Goal: Task Accomplishment & Management: Manage account settings

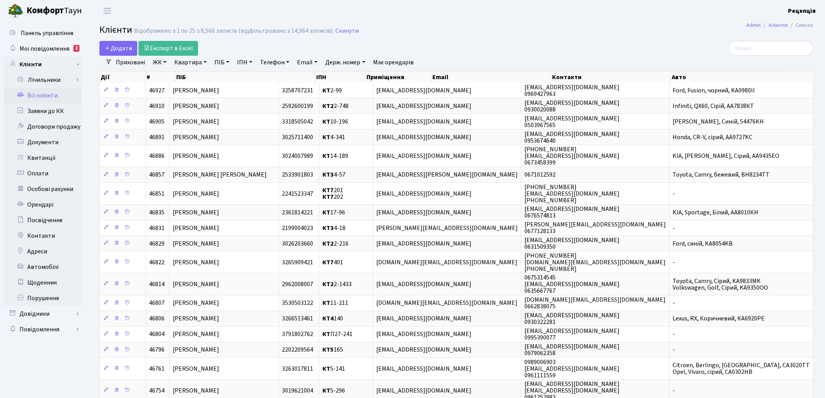
select select "25"
click at [55, 44] on span "Мої повідомлення" at bounding box center [44, 48] width 50 height 9
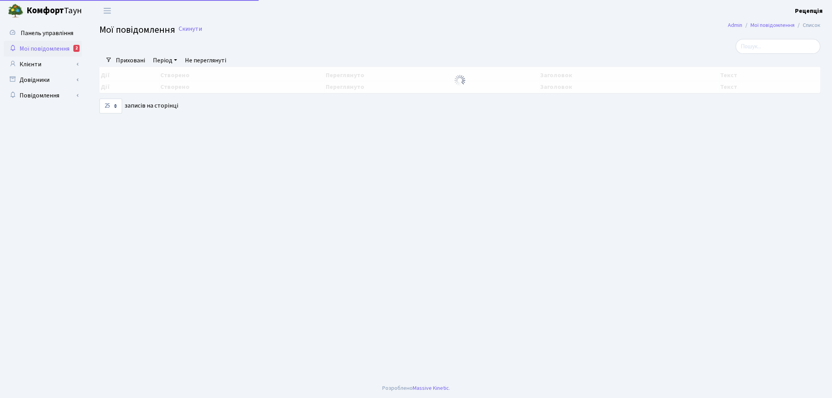
select select "25"
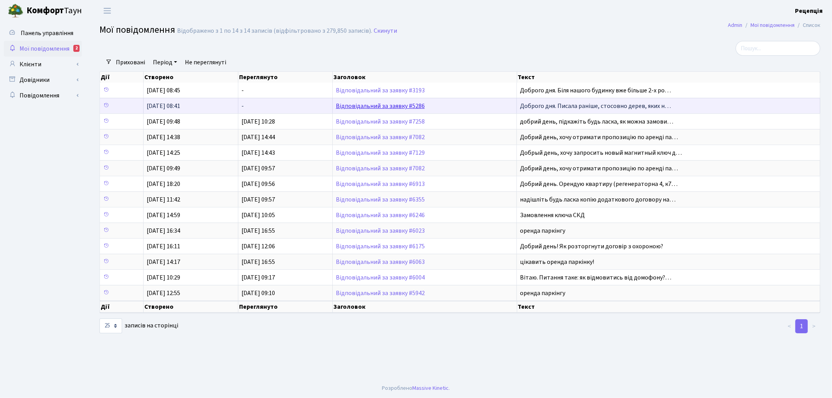
click at [417, 104] on link "Відповідальний за заявку #5286" at bounding box center [380, 106] width 89 height 9
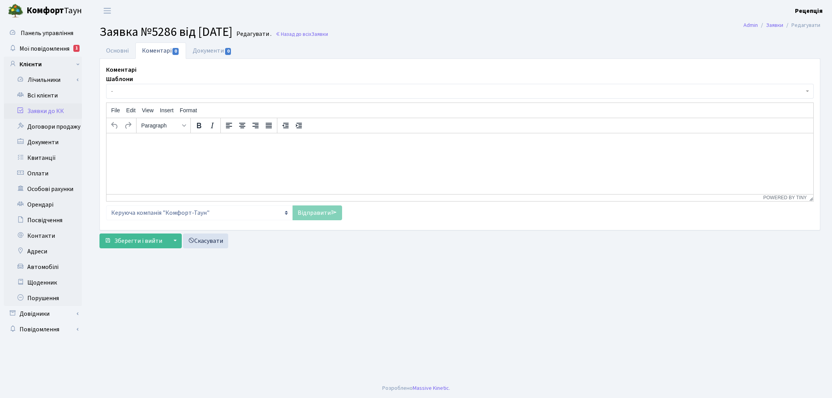
select select "16608"
click at [128, 52] on link "Основні" at bounding box center [117, 51] width 36 height 16
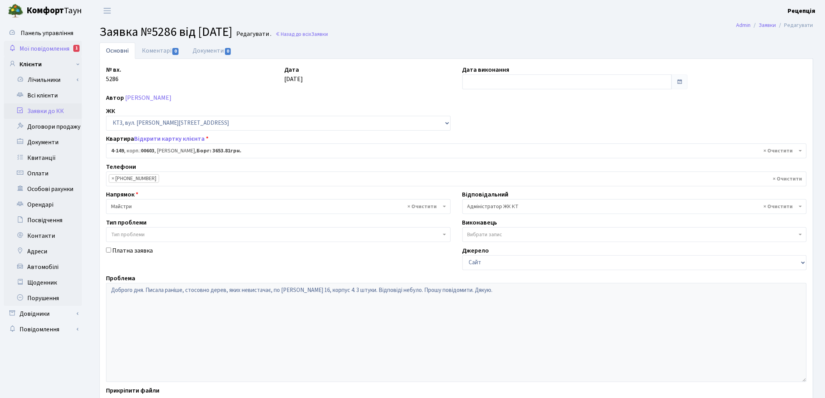
click at [65, 51] on span "Мої повідомлення" at bounding box center [44, 48] width 50 height 9
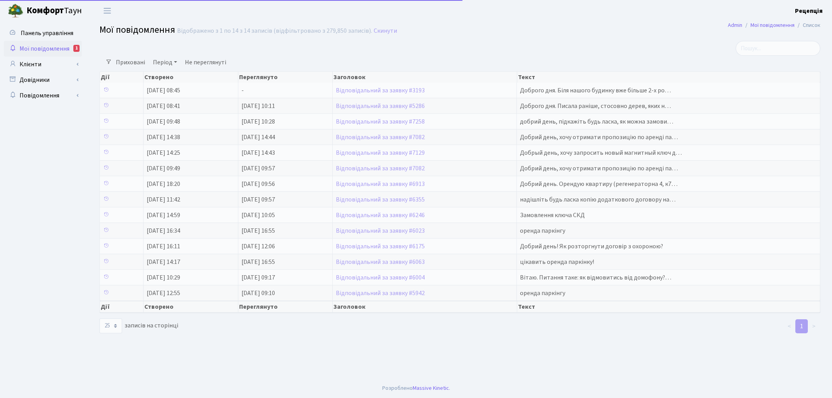
select select "25"
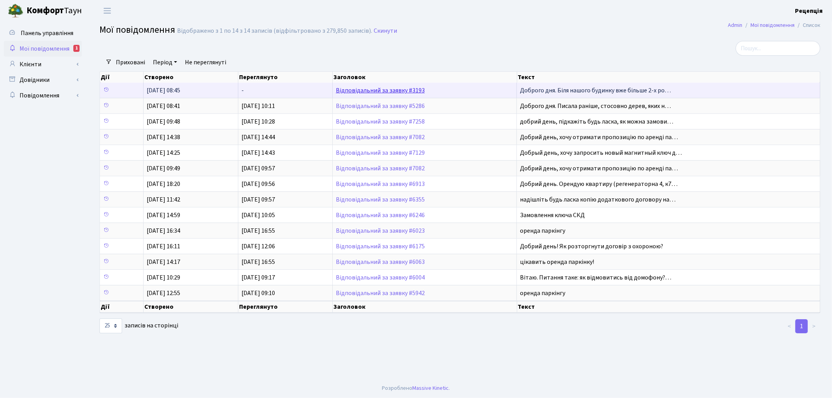
click at [356, 89] on link "Відповідальний за заявку #3193" at bounding box center [380, 90] width 89 height 9
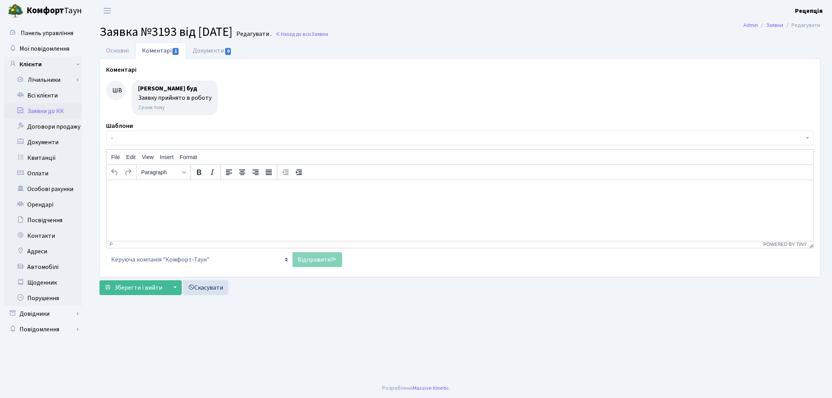
select select "16608"
click at [125, 49] on link "Основні" at bounding box center [117, 51] width 36 height 16
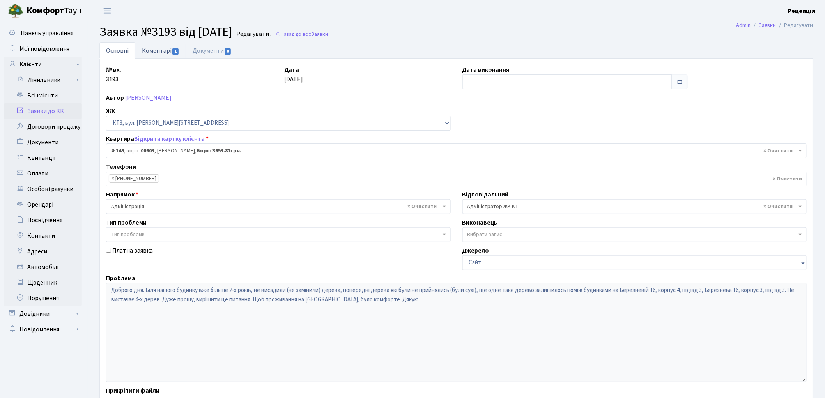
click at [166, 53] on link "Коментарі 1" at bounding box center [160, 51] width 51 height 16
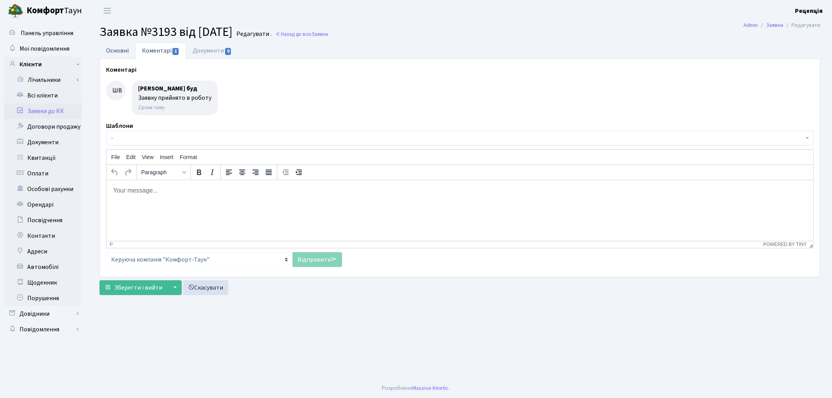
click at [118, 52] on link "Основні" at bounding box center [117, 51] width 36 height 16
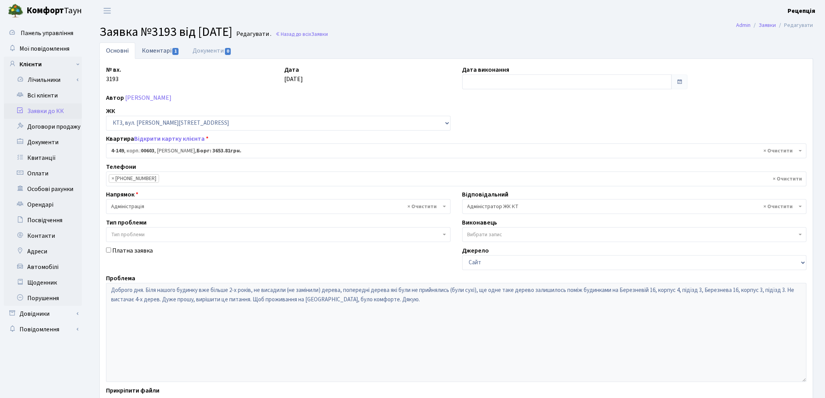
click at [164, 52] on link "Коментарі 1" at bounding box center [160, 51] width 51 height 16
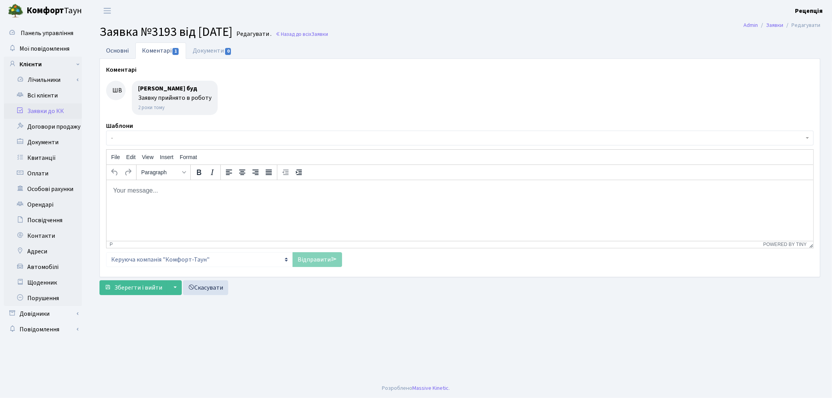
click at [121, 52] on link "Основні" at bounding box center [117, 51] width 36 height 16
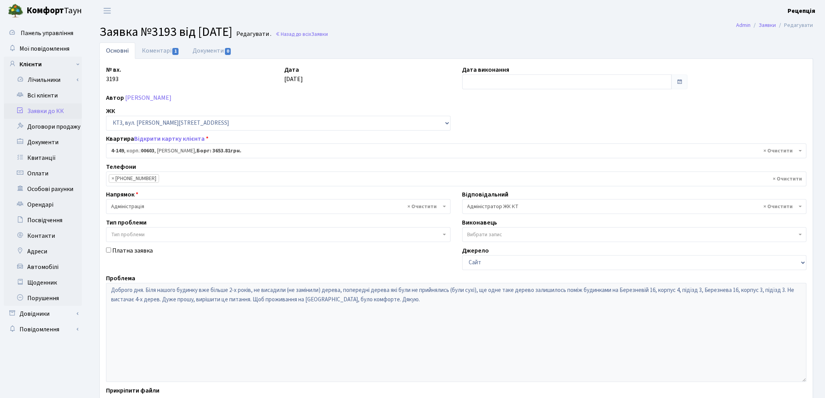
click at [533, 210] on span "× Адміністратор ЖК КТ" at bounding box center [633, 207] width 330 height 8
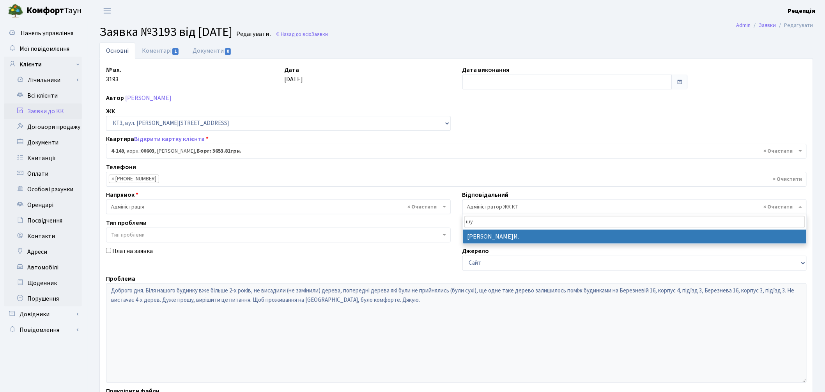
type input "шу"
select select "18"
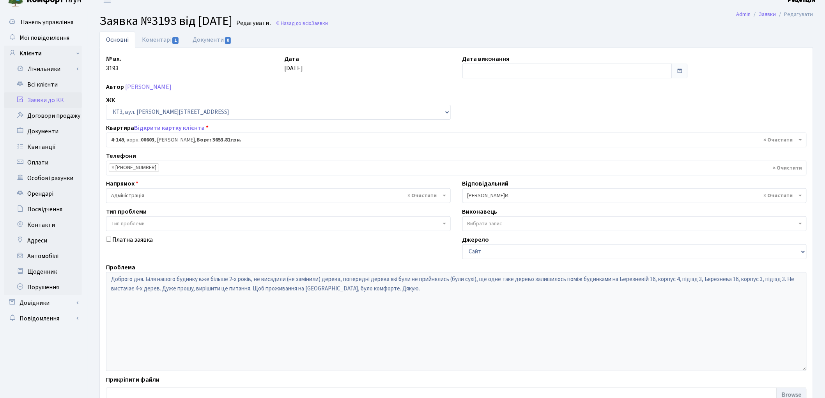
scroll to position [67, 0]
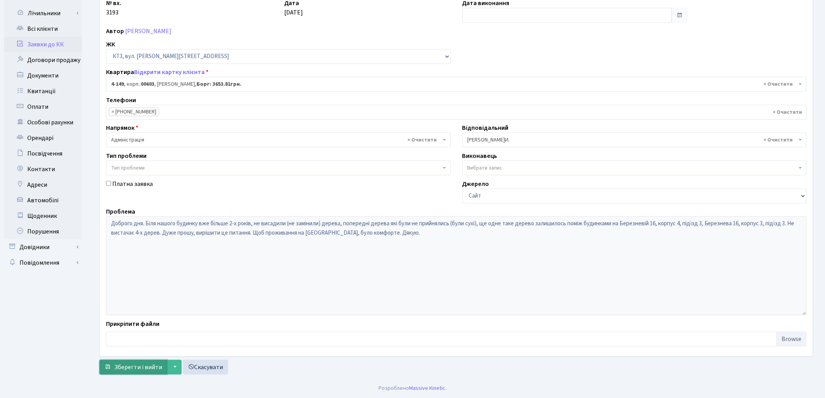
click at [144, 365] on span "Зберегти і вийти" at bounding box center [138, 367] width 48 height 9
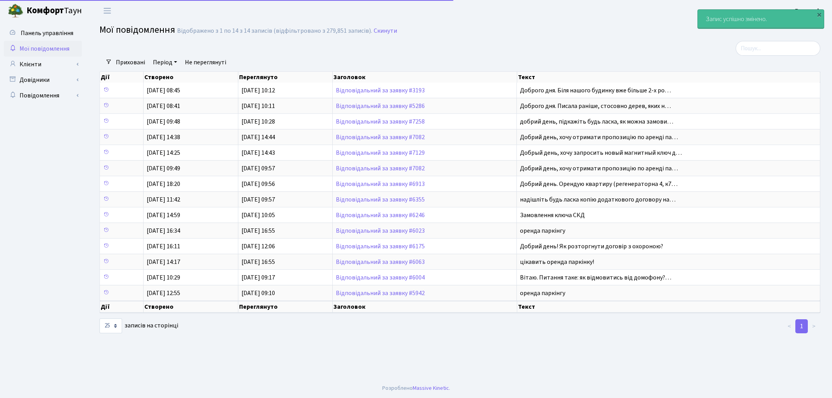
select select "25"
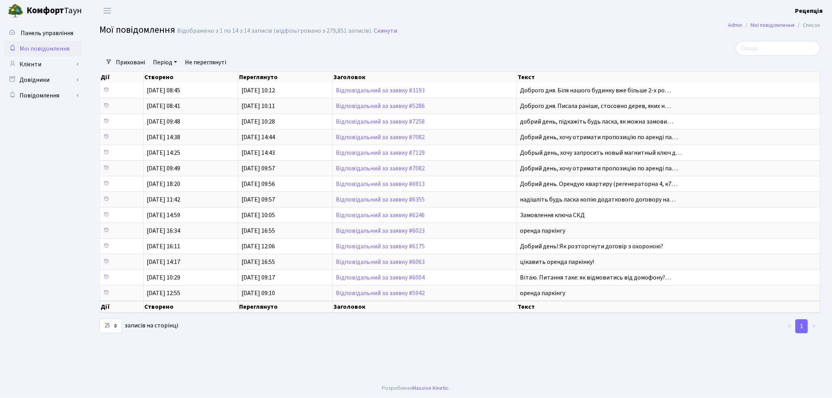
click at [53, 46] on span "Мої повідомлення" at bounding box center [44, 48] width 50 height 9
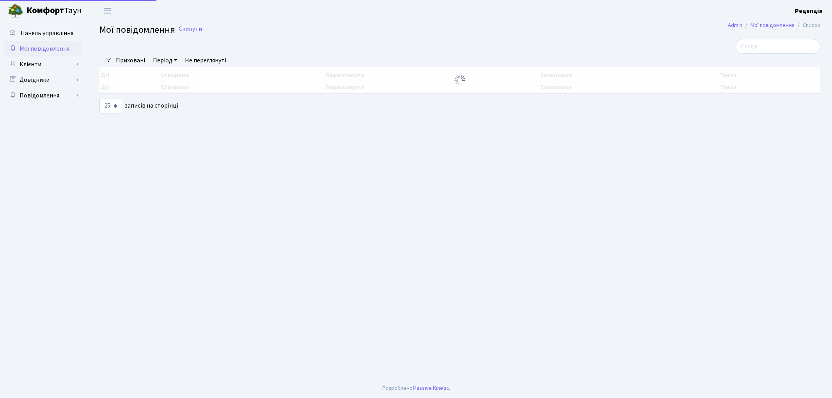
select select "25"
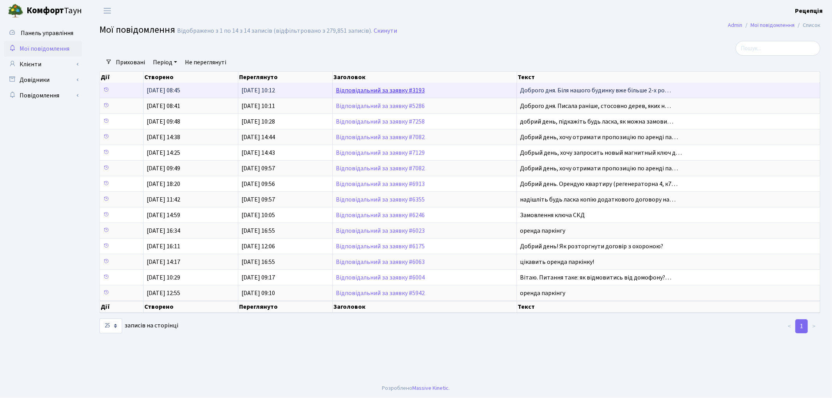
click at [417, 89] on link "Відповідальний за заявку #3193" at bounding box center [380, 90] width 89 height 9
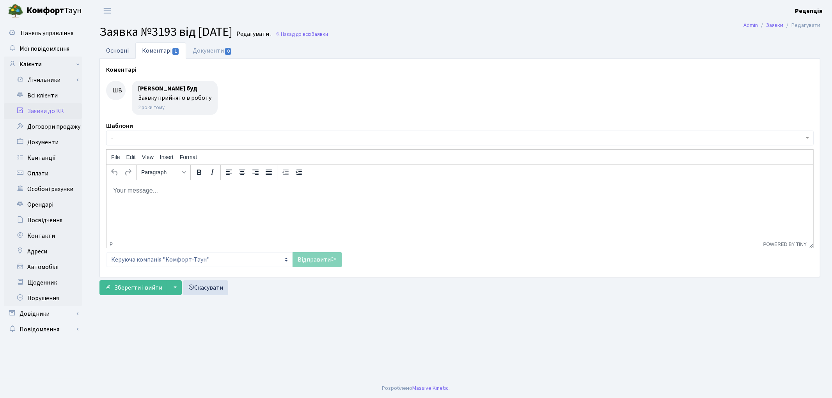
click at [123, 55] on link "Основні" at bounding box center [117, 51] width 36 height 16
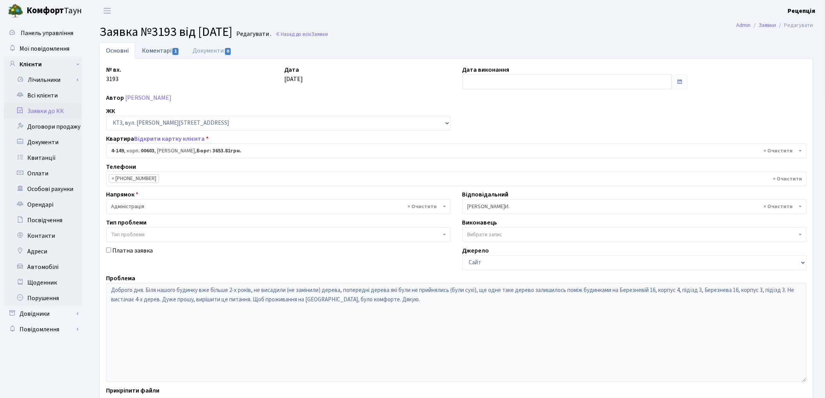
click at [154, 47] on link "Коментарі 1" at bounding box center [160, 51] width 51 height 16
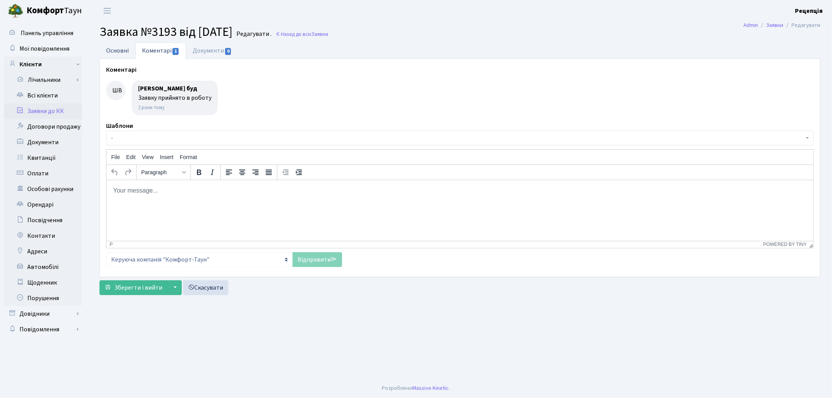
click at [123, 53] on link "Основні" at bounding box center [117, 51] width 36 height 16
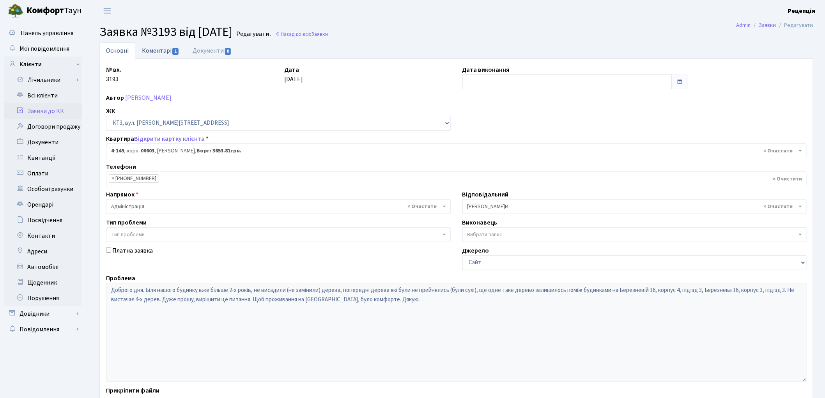
click at [156, 49] on link "Коментарі 1" at bounding box center [160, 51] width 51 height 16
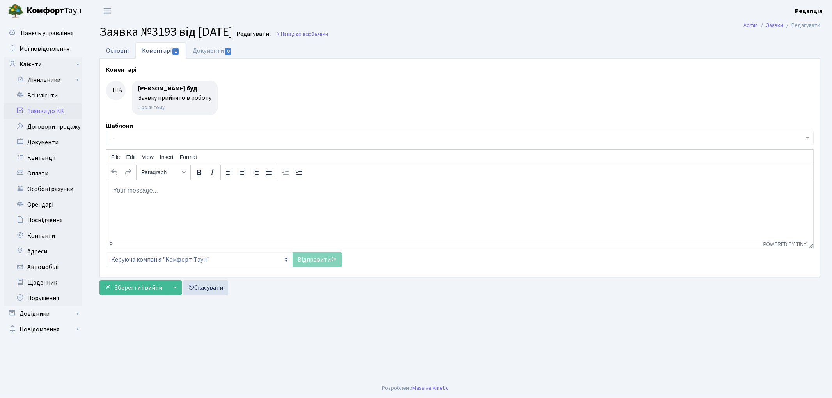
click at [123, 51] on link "Основні" at bounding box center [117, 51] width 36 height 16
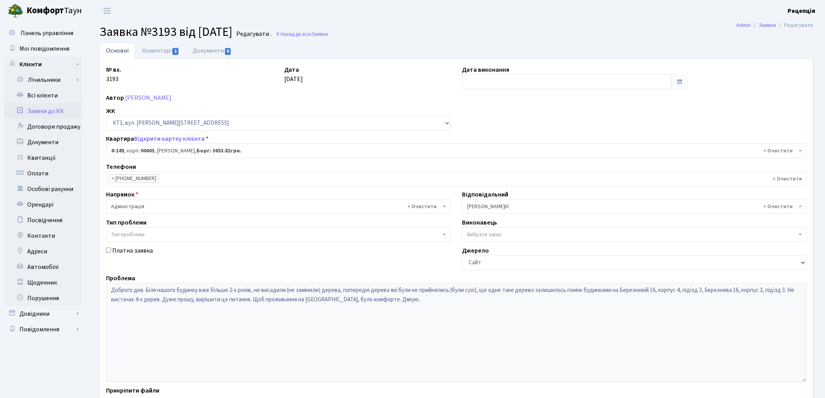
click at [61, 112] on link "Заявки до КК" at bounding box center [43, 111] width 78 height 16
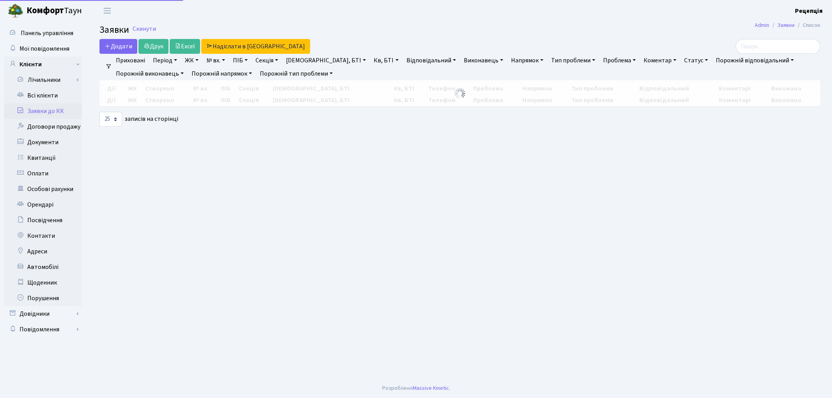
select select "25"
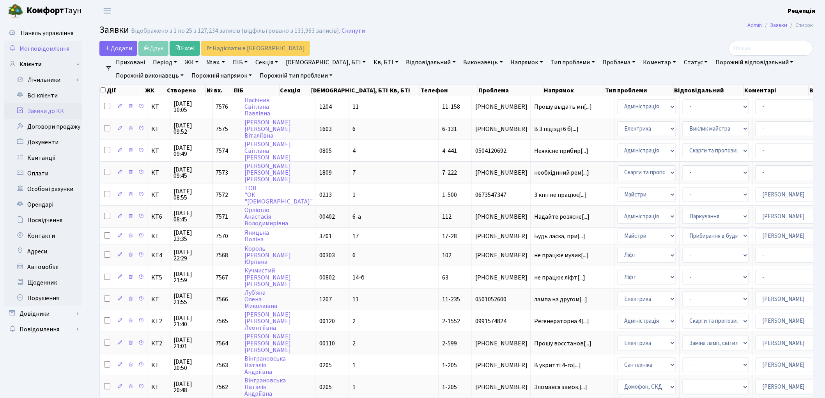
click at [44, 49] on span "Мої повідомлення" at bounding box center [44, 48] width 50 height 9
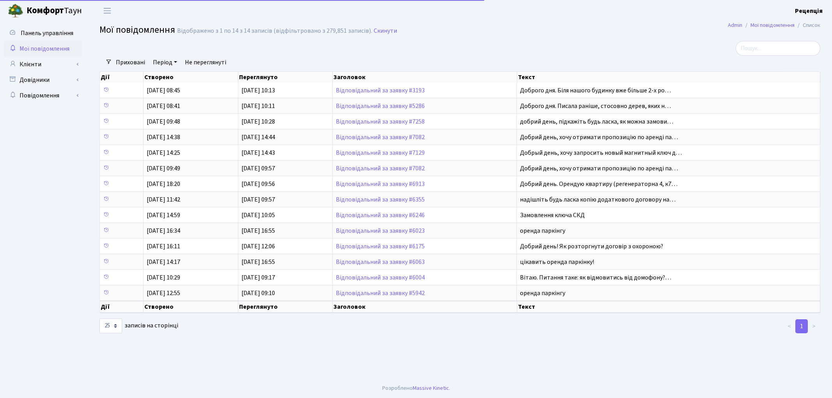
select select "25"
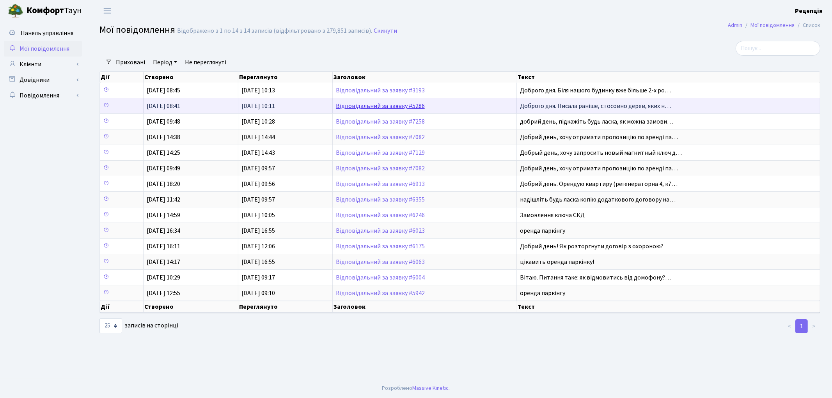
click at [365, 106] on link "Відповідальний за заявку #5286" at bounding box center [380, 106] width 89 height 9
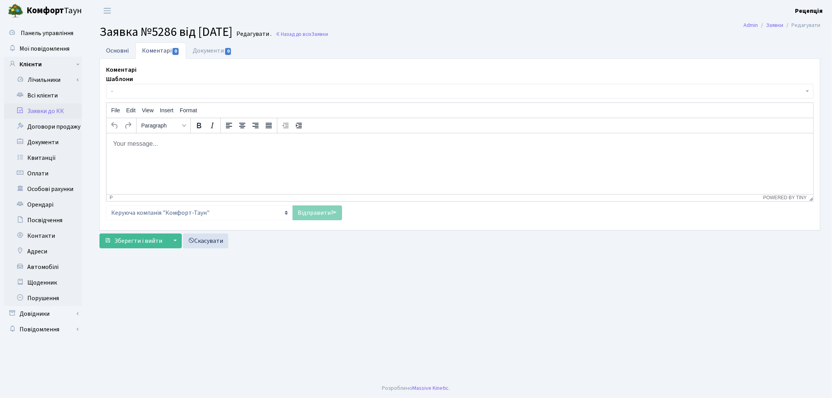
click at [131, 53] on link "Основні" at bounding box center [117, 51] width 36 height 16
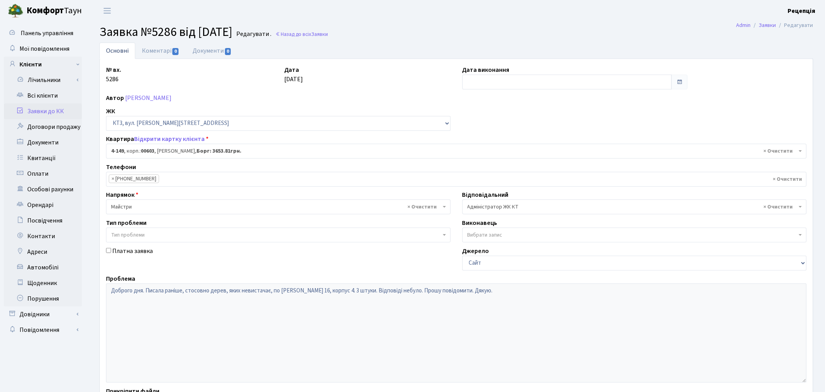
click at [526, 204] on span "× Адміністратор ЖК КТ" at bounding box center [633, 207] width 330 height 8
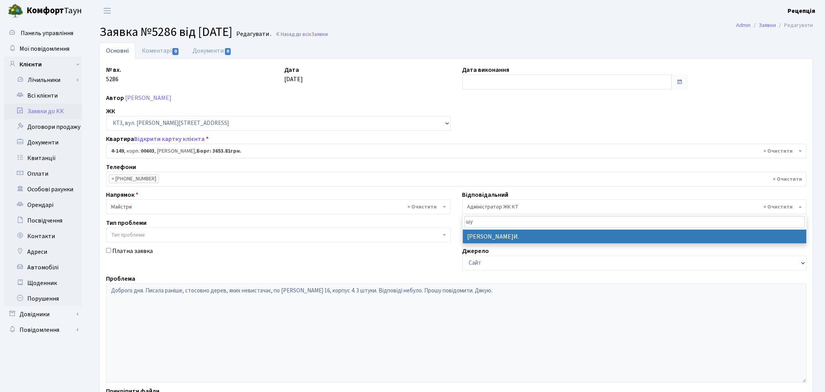
type input "шу"
select select "18"
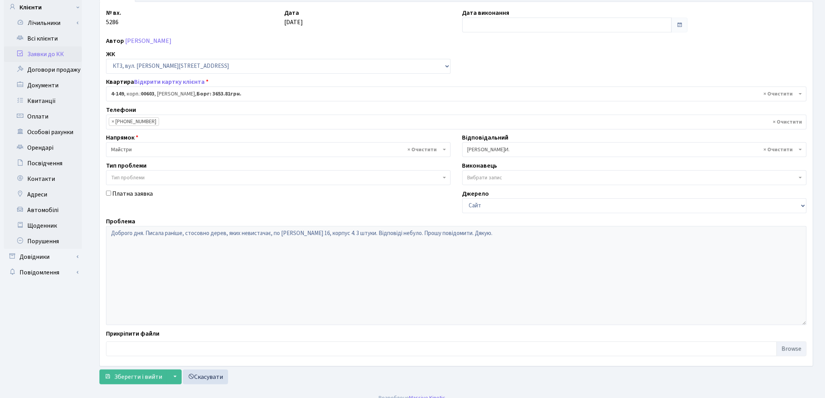
scroll to position [63, 0]
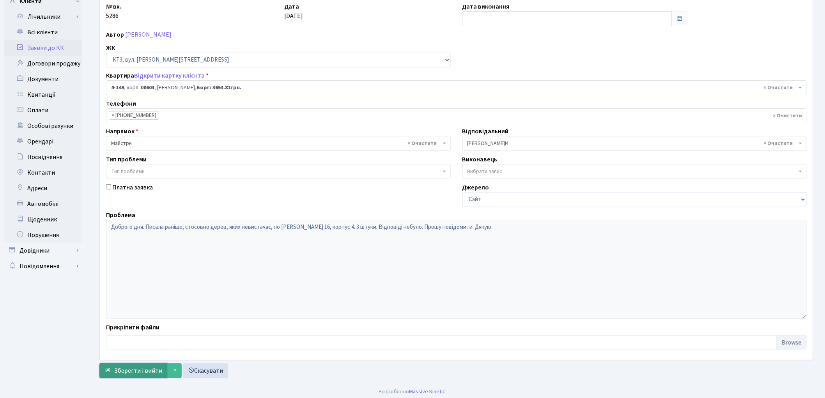
click at [119, 372] on span "Зберегти і вийти" at bounding box center [138, 371] width 48 height 9
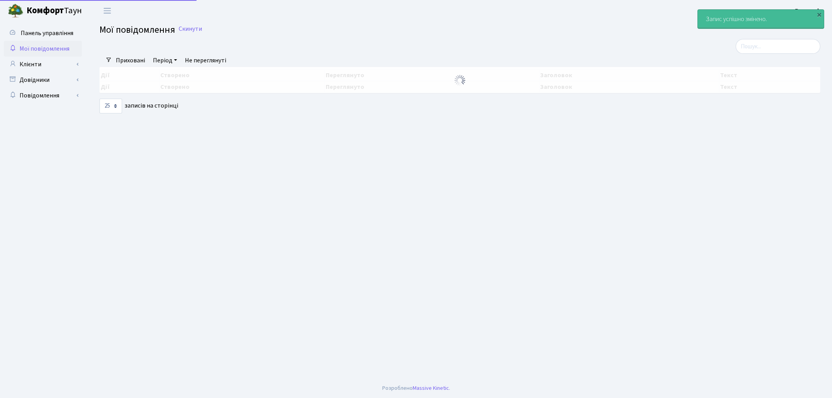
select select "25"
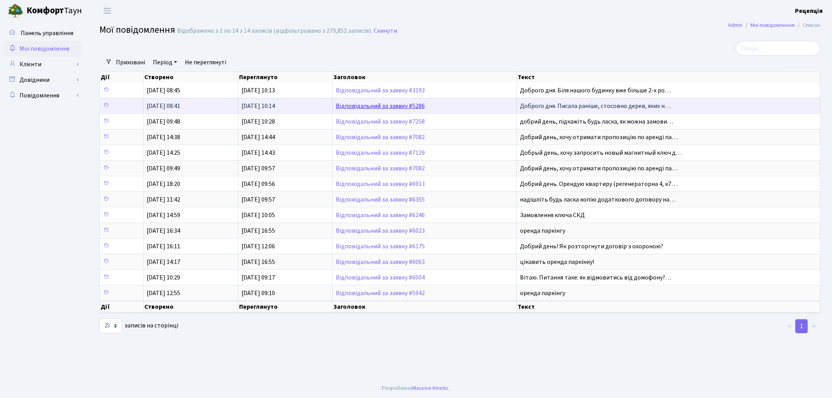
click at [367, 107] on link "Відповідальний за заявку #5286" at bounding box center [380, 106] width 89 height 9
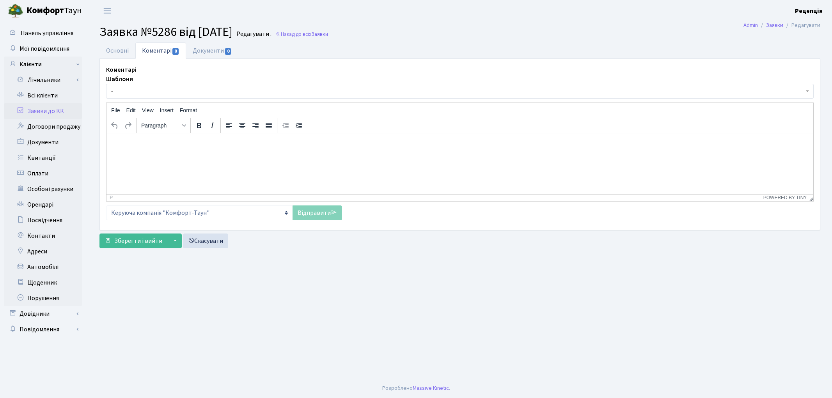
select select "16608"
click at [130, 50] on link "Основні" at bounding box center [117, 51] width 36 height 16
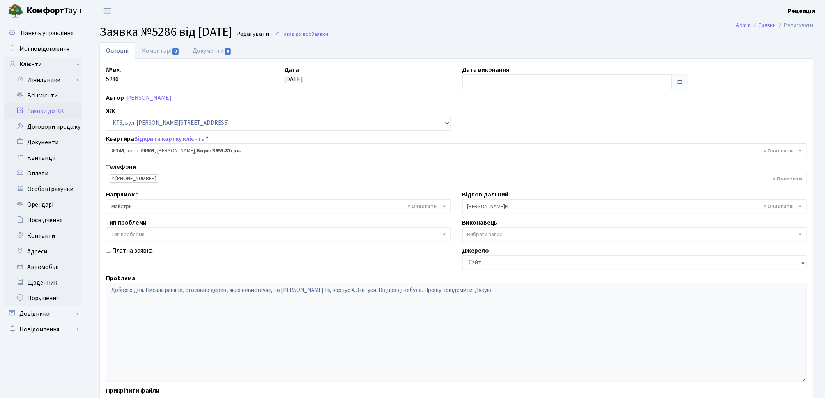
click at [55, 113] on link "Заявки до КК" at bounding box center [43, 111] width 78 height 16
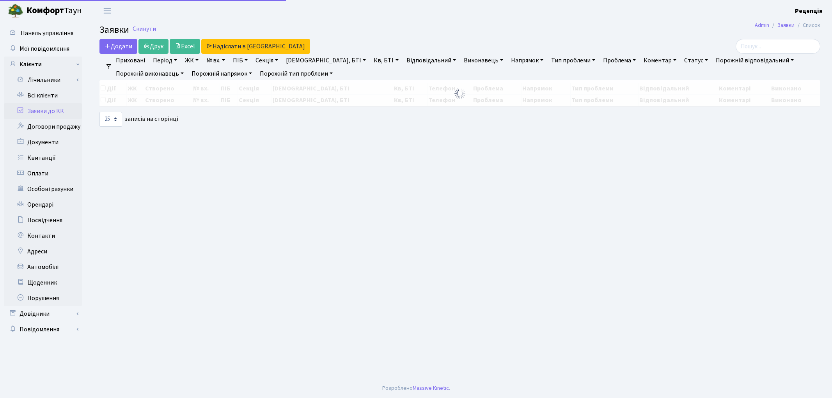
select select "25"
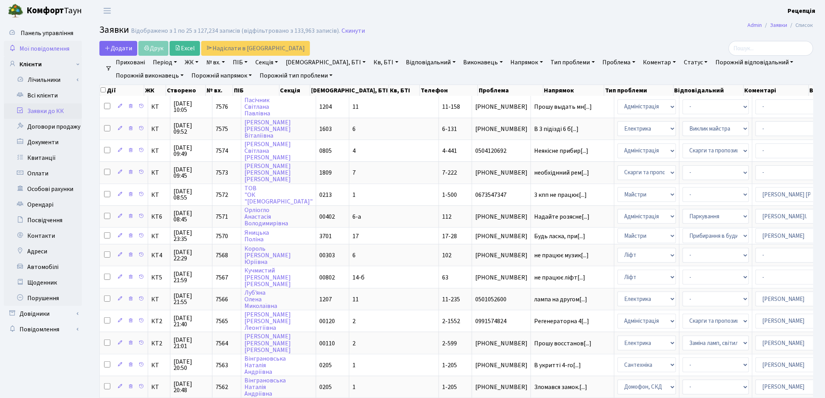
click at [46, 49] on span "Мої повідомлення" at bounding box center [44, 48] width 50 height 9
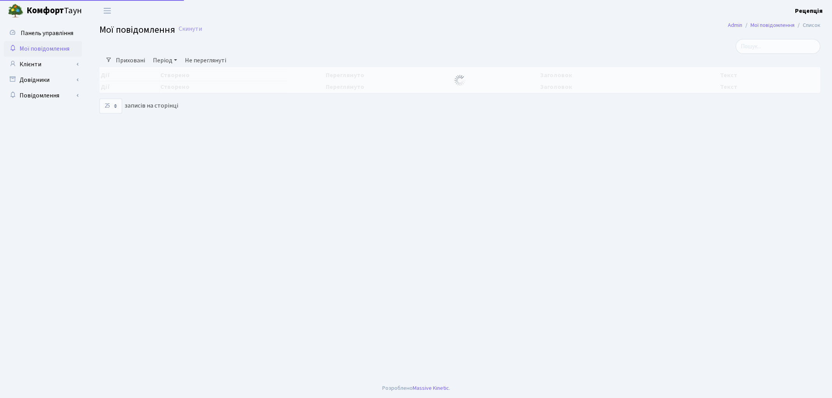
select select "25"
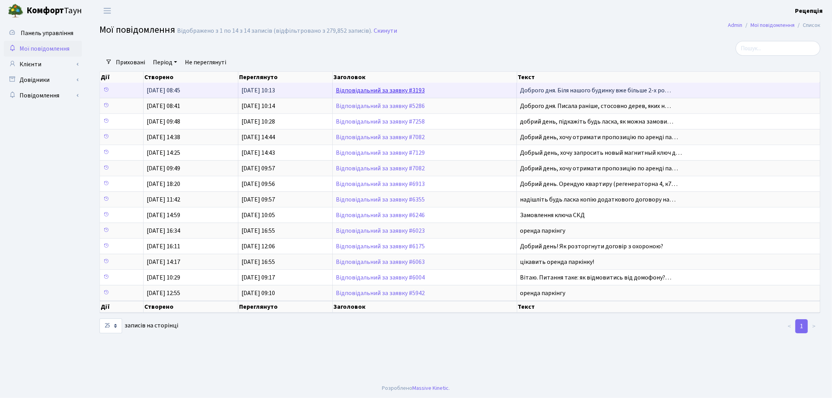
click at [370, 91] on link "Відповідальний за заявку #3193" at bounding box center [380, 90] width 89 height 9
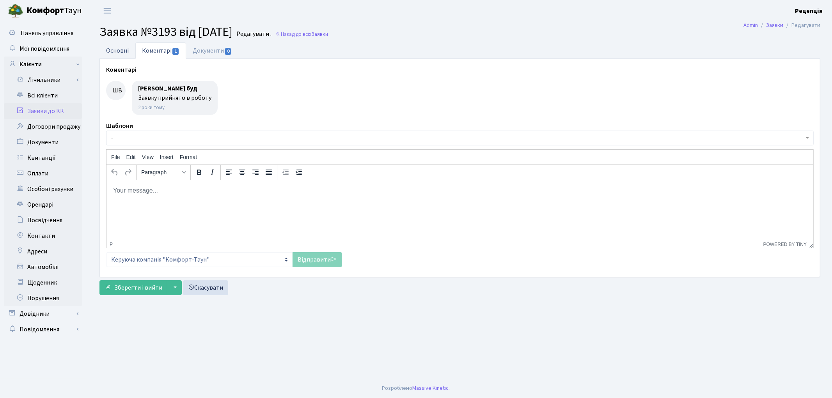
click at [113, 53] on link "Основні" at bounding box center [117, 51] width 36 height 16
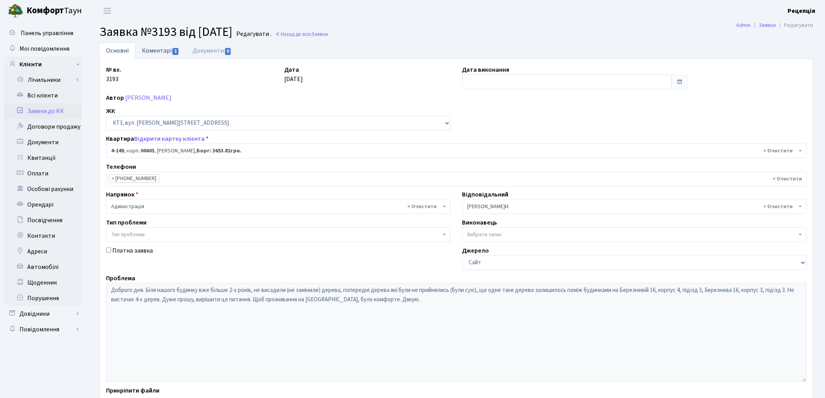
click at [142, 51] on link "Коментарі 1" at bounding box center [160, 51] width 51 height 16
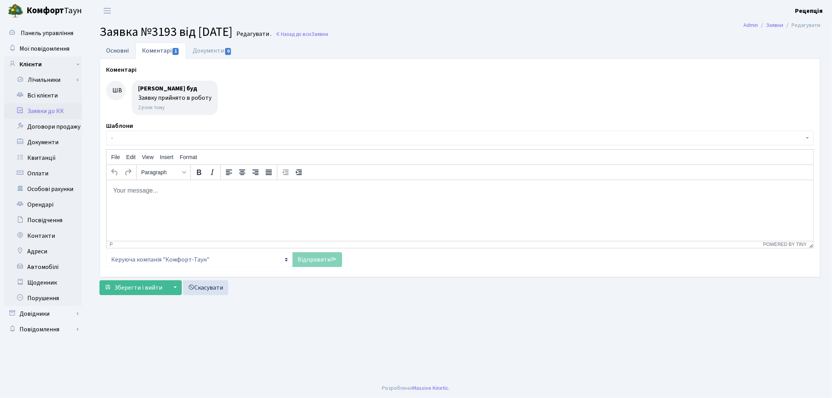
click at [123, 53] on link "Основні" at bounding box center [117, 51] width 36 height 16
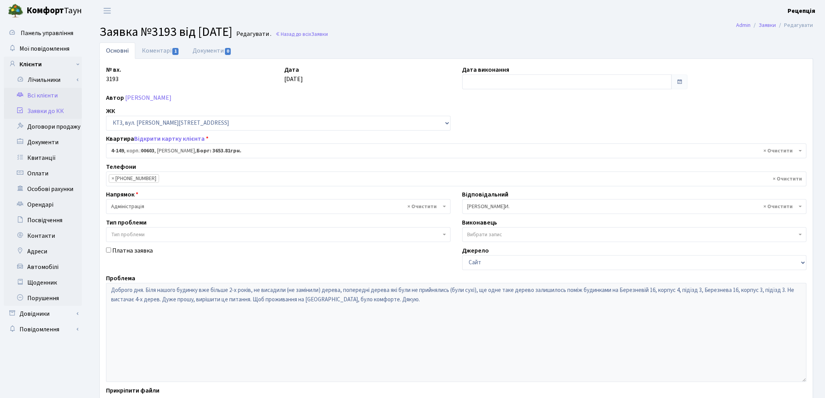
click at [64, 91] on link "Всі клієнти" at bounding box center [43, 96] width 78 height 16
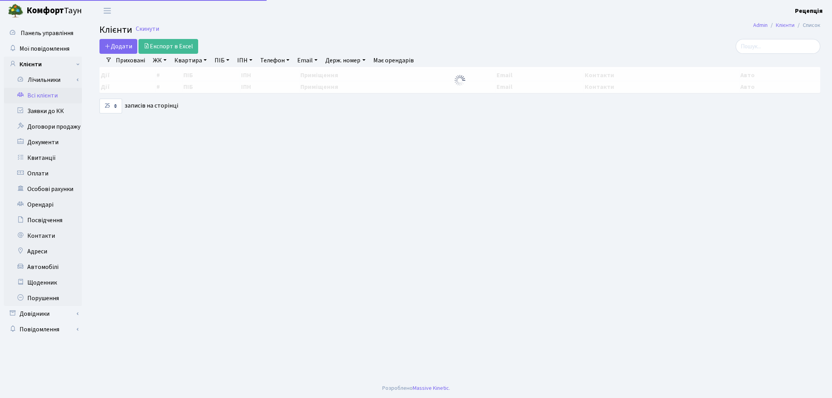
select select "25"
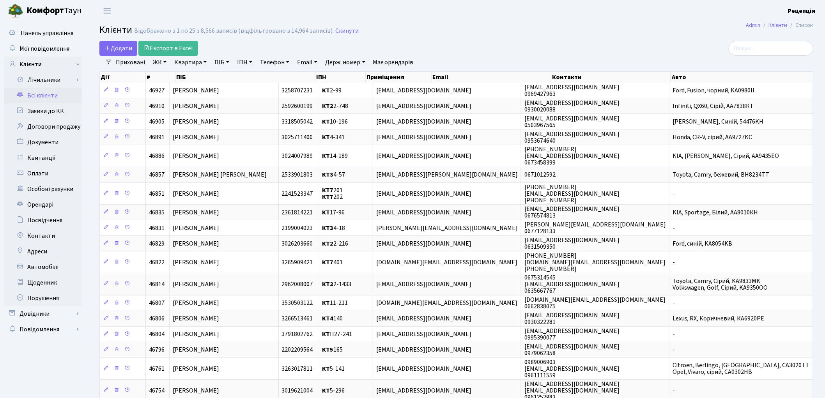
click at [53, 96] on link "Всі клієнти" at bounding box center [43, 96] width 78 height 16
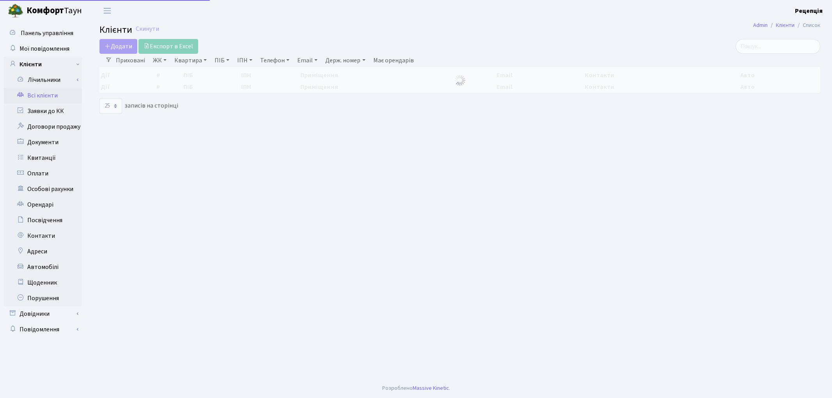
select select "25"
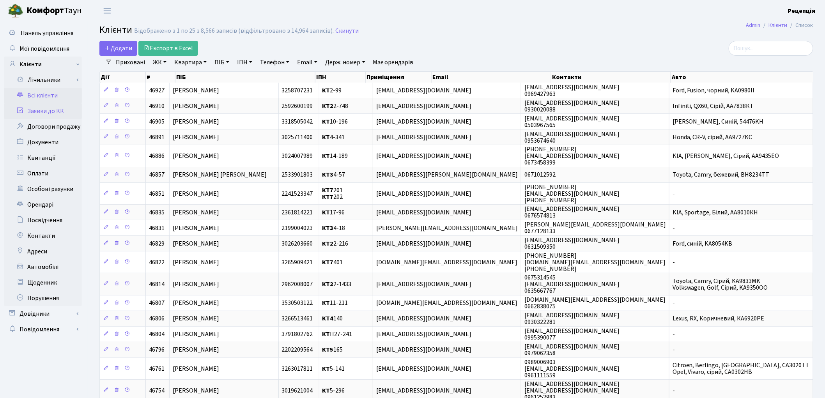
click at [53, 106] on link "Заявки до КК" at bounding box center [43, 111] width 78 height 16
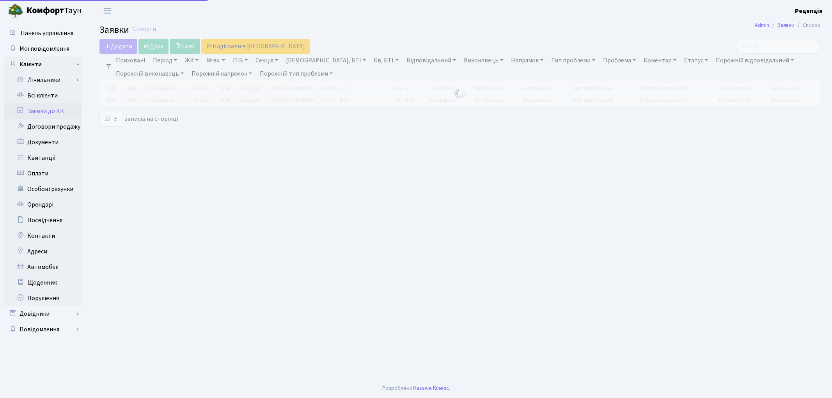
select select "25"
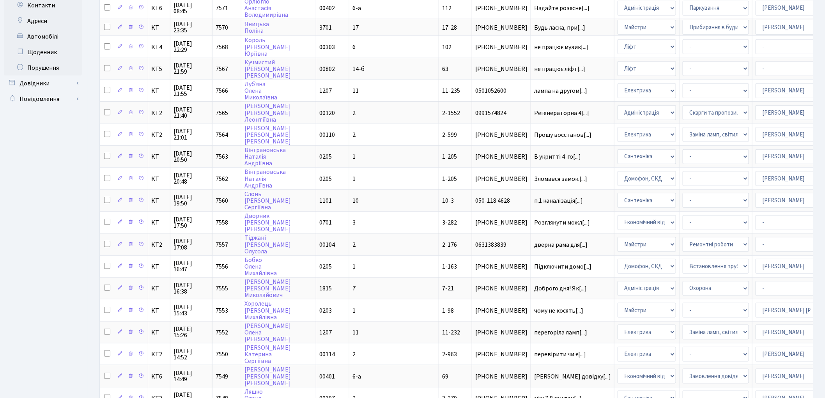
scroll to position [241, 0]
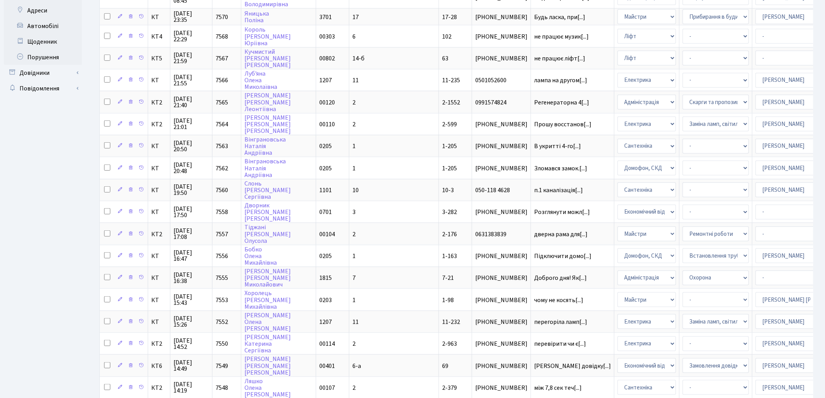
click at [824, 361] on div "Додати Друк Excel Надіслати в КАН Фільтри Приховані Період 02.09.2025 - 02.09.2…" at bounding box center [456, 116] width 737 height 632
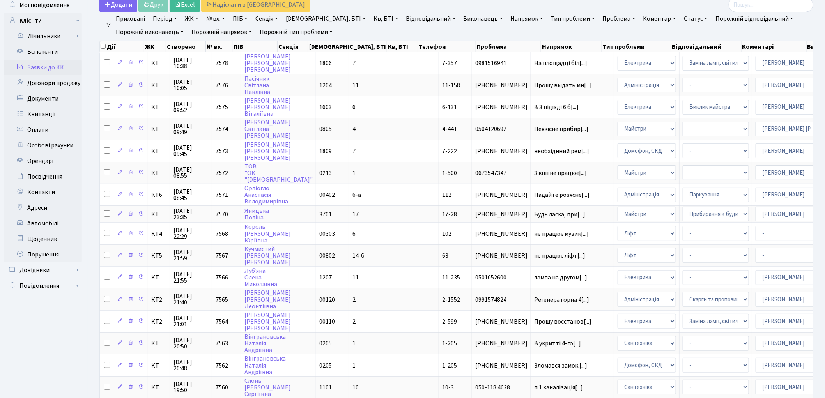
scroll to position [0, 0]
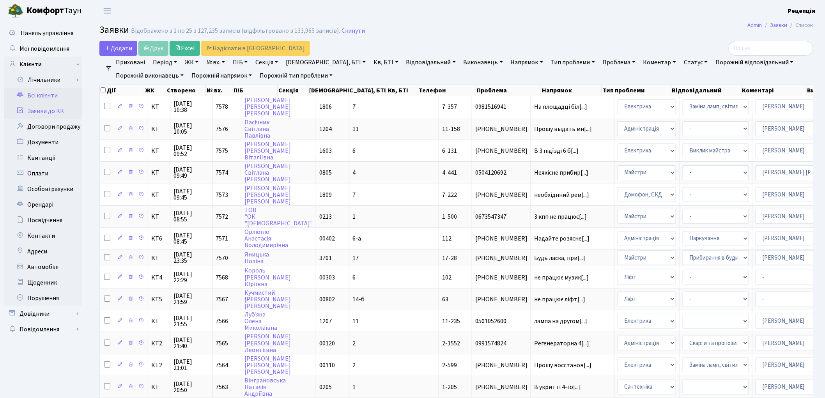
click at [49, 94] on link "Всі клієнти" at bounding box center [43, 96] width 78 height 16
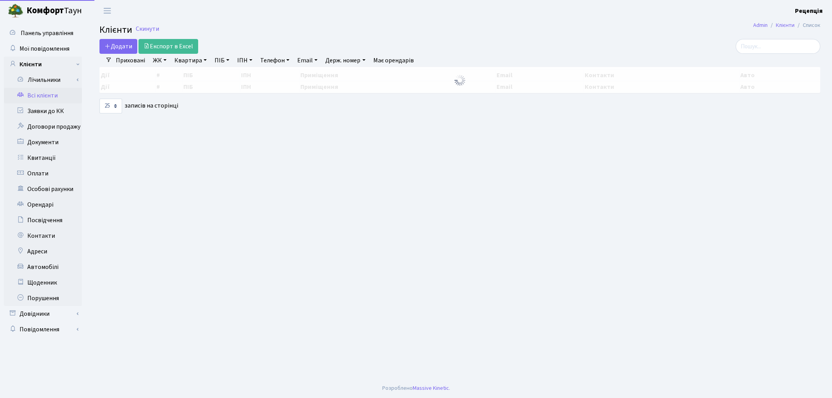
select select "25"
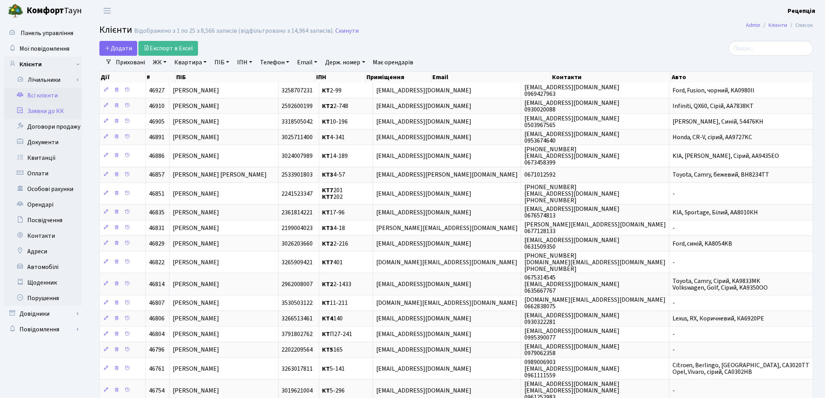
click at [53, 110] on link "Заявки до КК" at bounding box center [43, 111] width 78 height 16
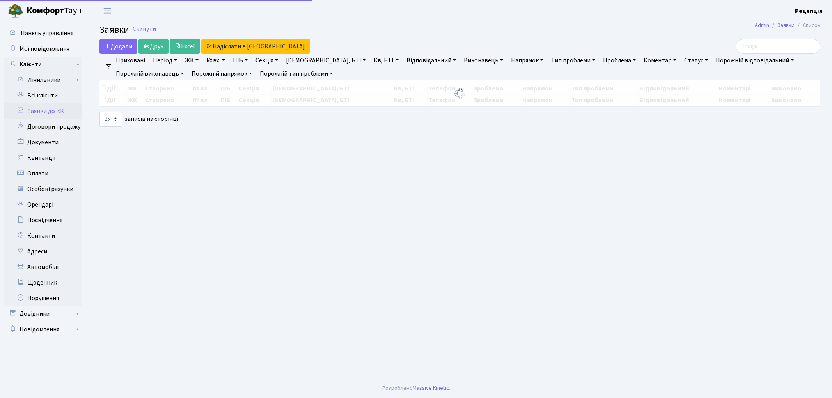
select select "25"
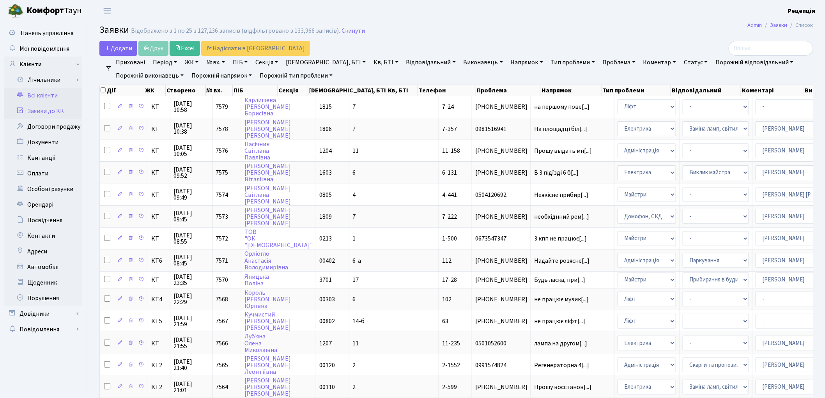
click at [57, 99] on link "Всі клієнти" at bounding box center [43, 96] width 78 height 16
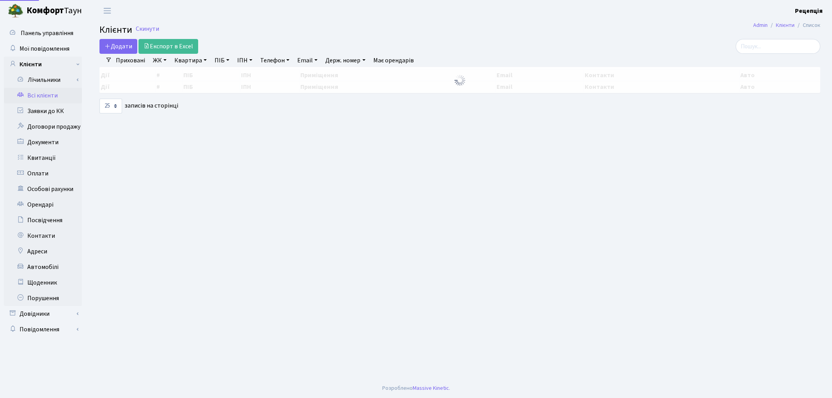
select select "25"
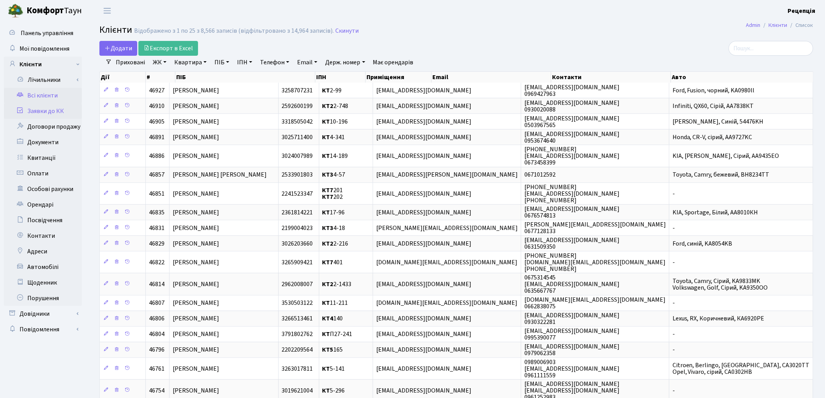
click at [66, 110] on link "Заявки до КК" at bounding box center [43, 111] width 78 height 16
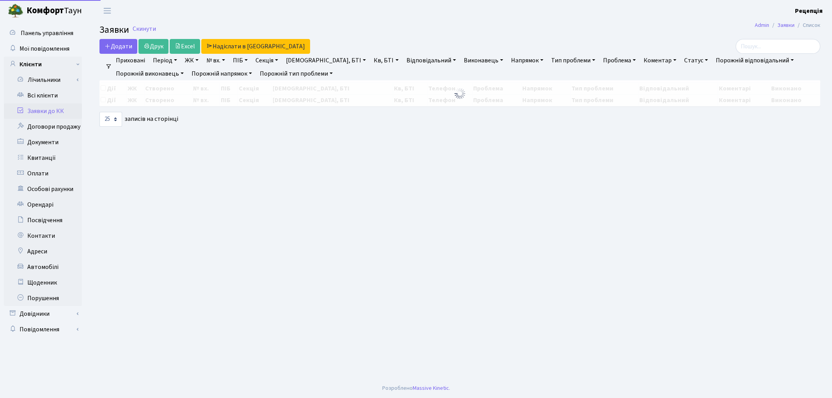
select select "25"
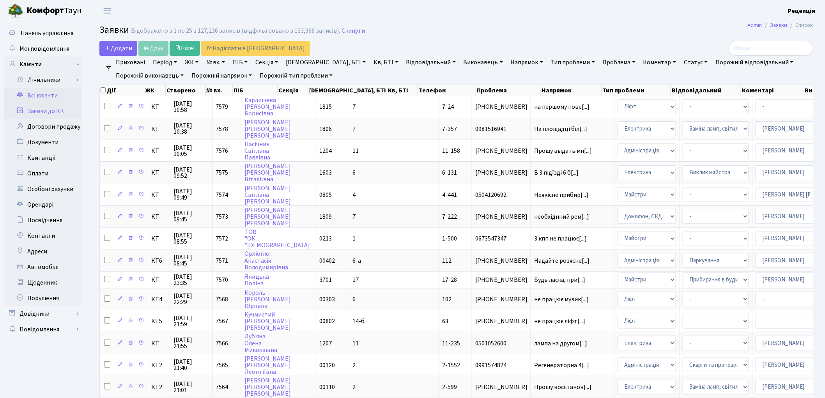
click at [42, 92] on link "Всі клієнти" at bounding box center [43, 96] width 78 height 16
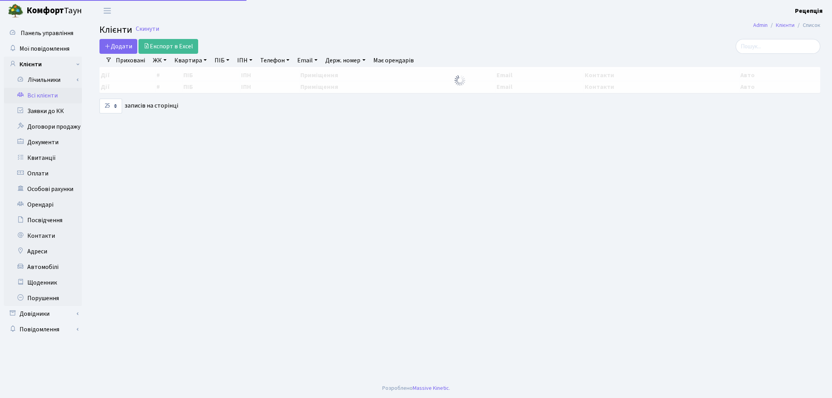
select select "25"
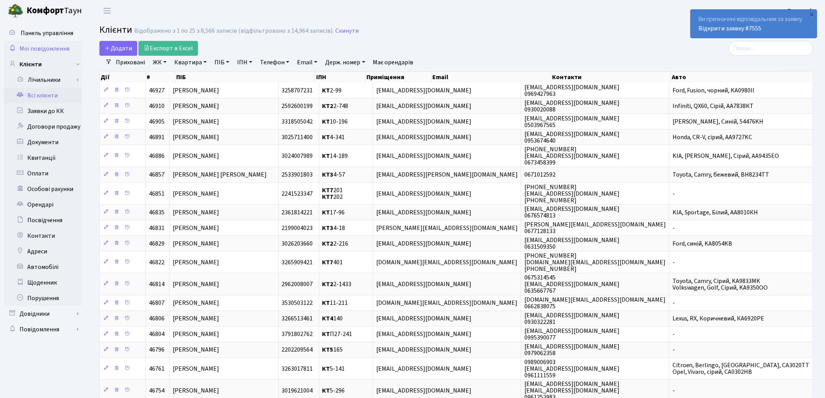
click at [45, 47] on span "Мої повідомлення" at bounding box center [44, 48] width 50 height 9
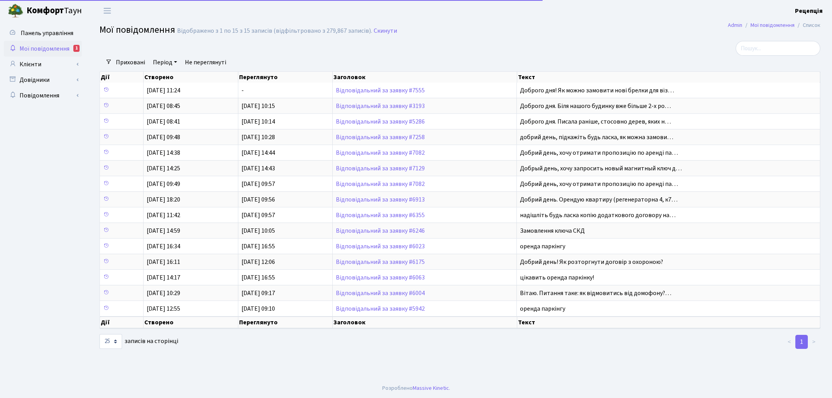
select select "25"
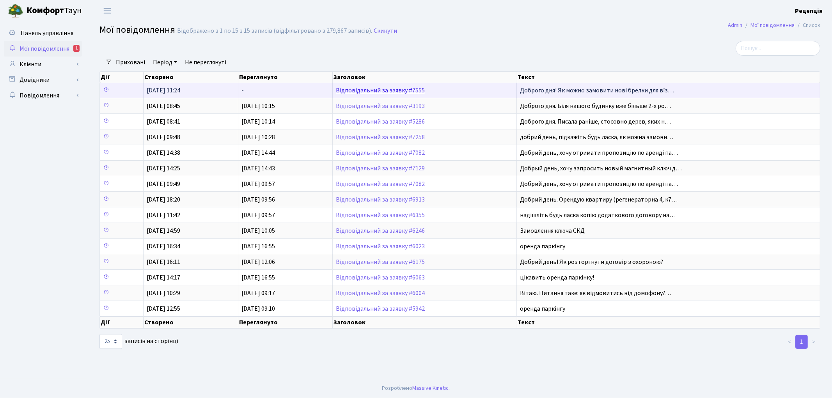
click at [367, 91] on link "Відповідальний за заявку #7555" at bounding box center [380, 90] width 89 height 9
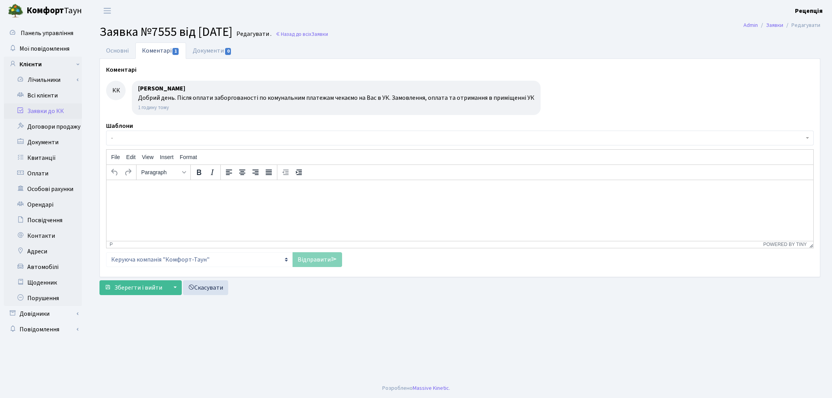
select select "5156"
select select "69"
click at [119, 49] on link "Основні" at bounding box center [117, 51] width 36 height 16
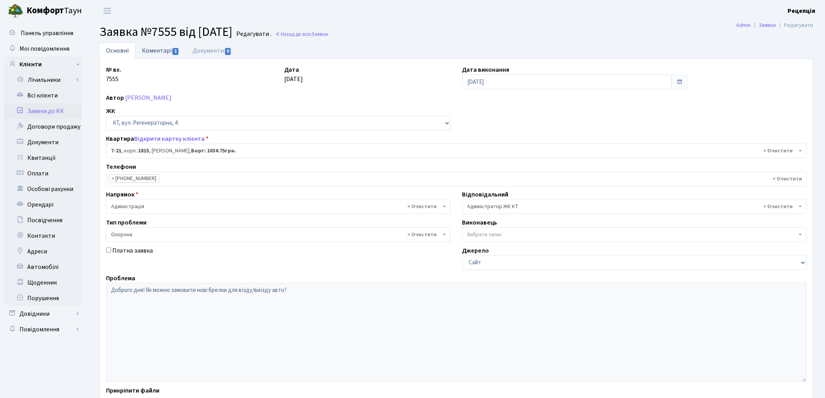
click at [166, 51] on link "Коментарі 1" at bounding box center [160, 51] width 51 height 16
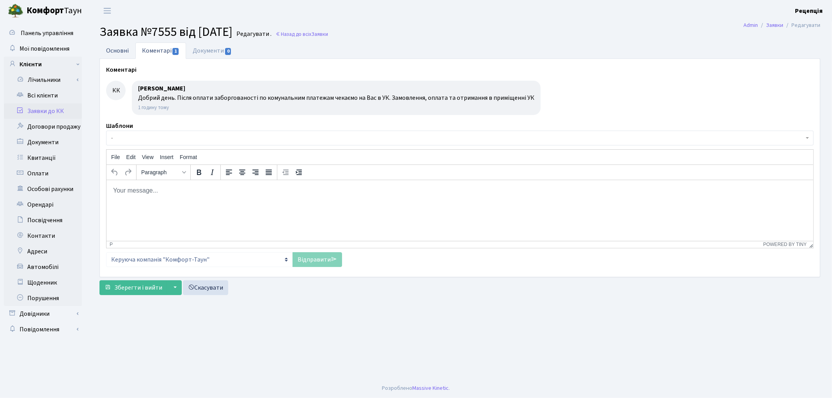
click at [119, 51] on link "Основні" at bounding box center [117, 51] width 36 height 16
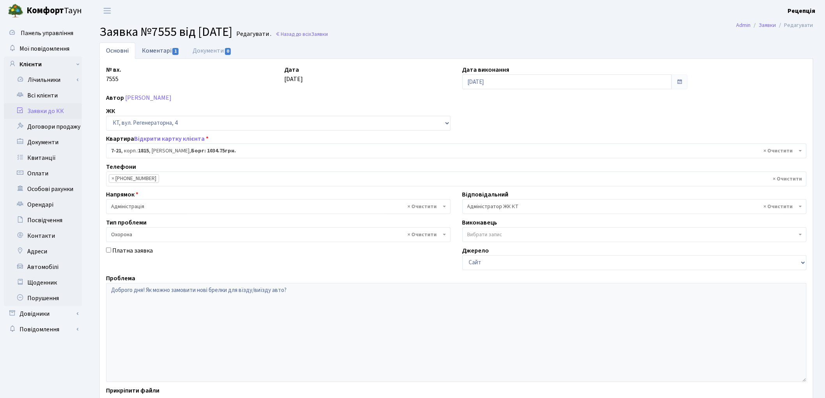
click at [163, 48] on link "Коментарі 1" at bounding box center [160, 51] width 51 height 16
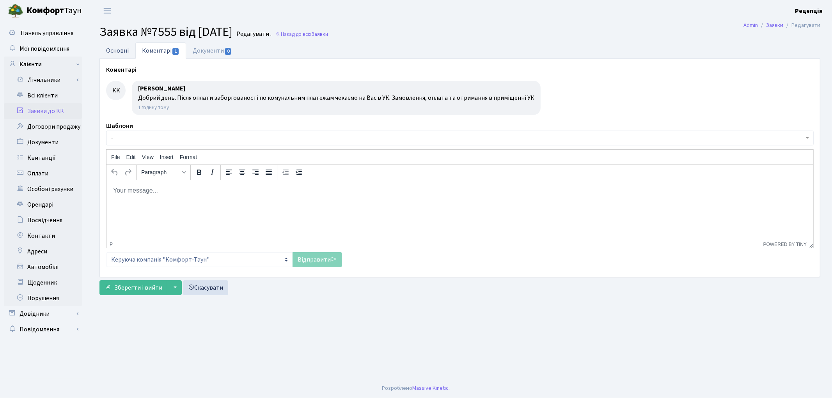
click at [120, 51] on link "Основні" at bounding box center [117, 51] width 36 height 16
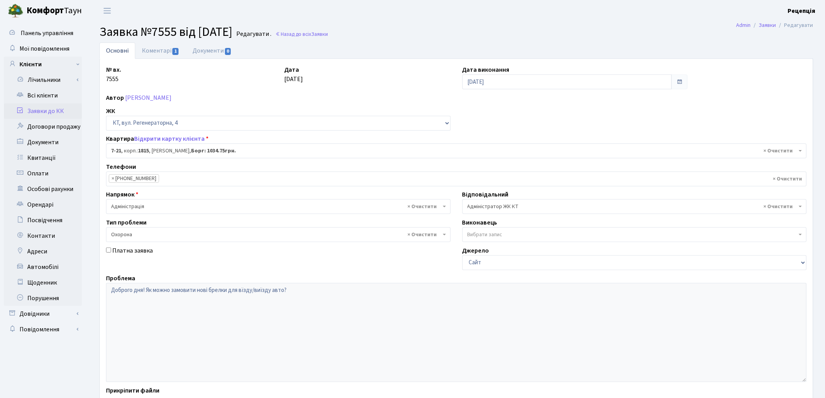
click at [57, 111] on link "Заявки до КК" at bounding box center [43, 111] width 78 height 16
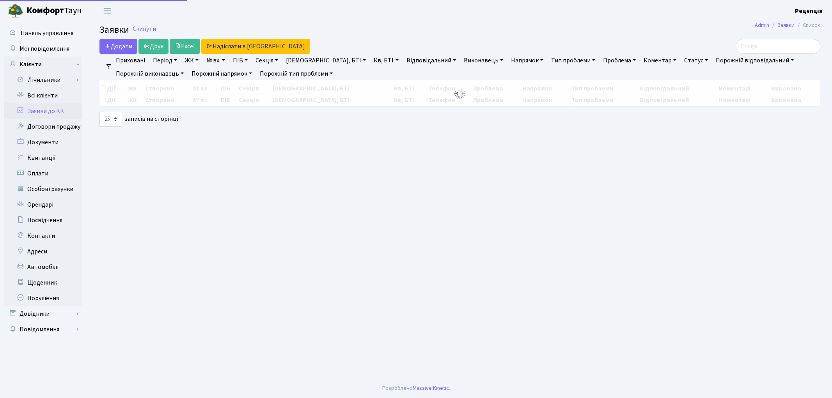
select select "25"
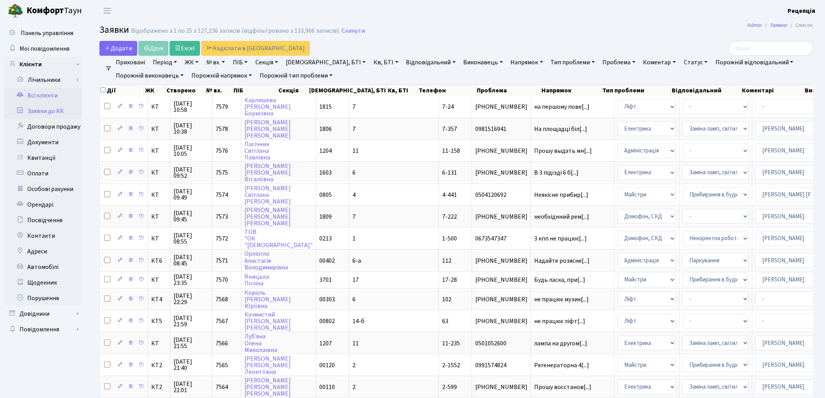
click at [50, 96] on link "Всі клієнти" at bounding box center [43, 96] width 78 height 16
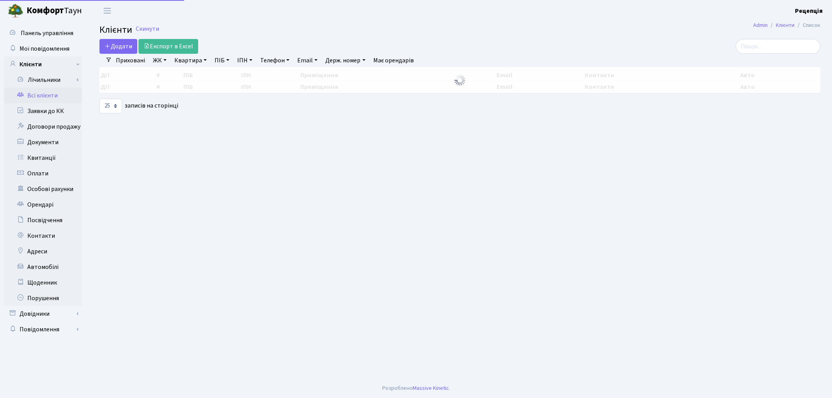
select select "25"
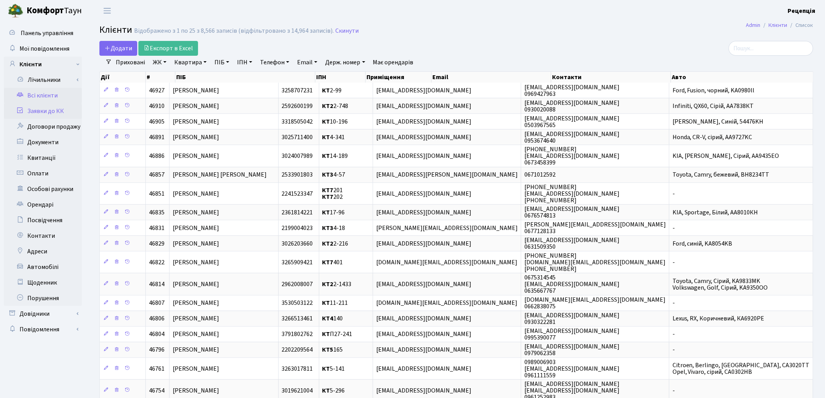
click at [49, 109] on link "Заявки до КК" at bounding box center [43, 111] width 78 height 16
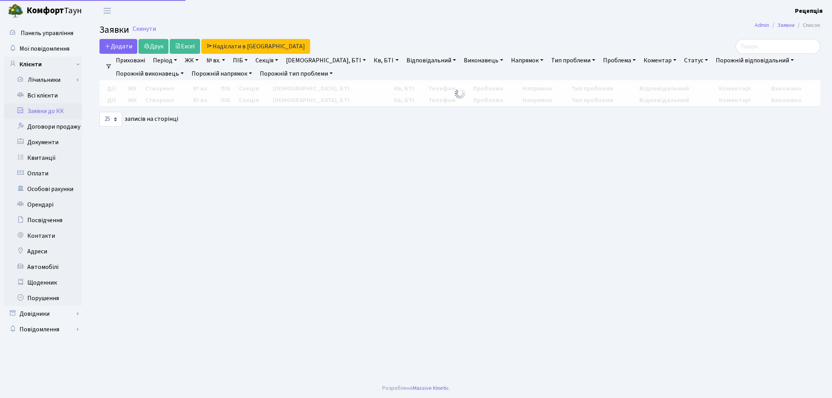
select select "25"
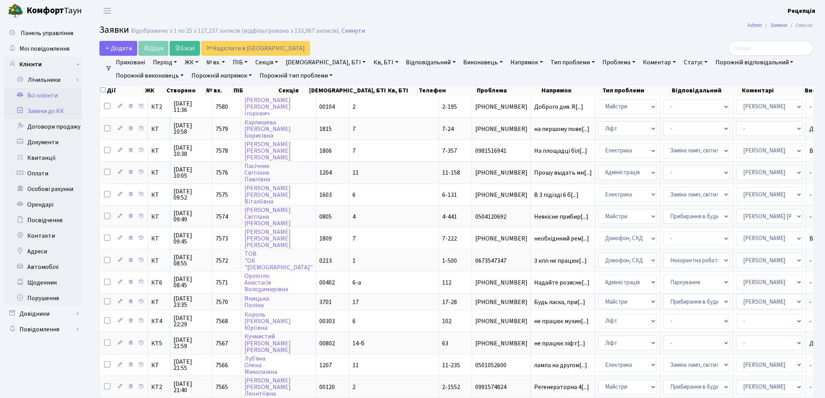
click at [39, 96] on link "Всі клієнти" at bounding box center [43, 96] width 78 height 16
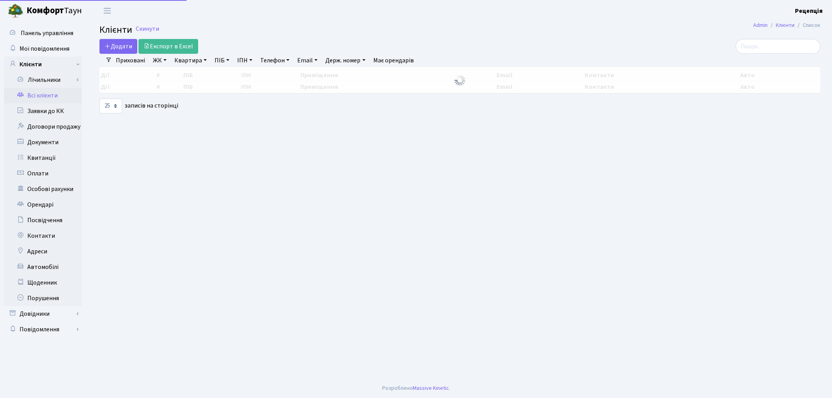
select select "25"
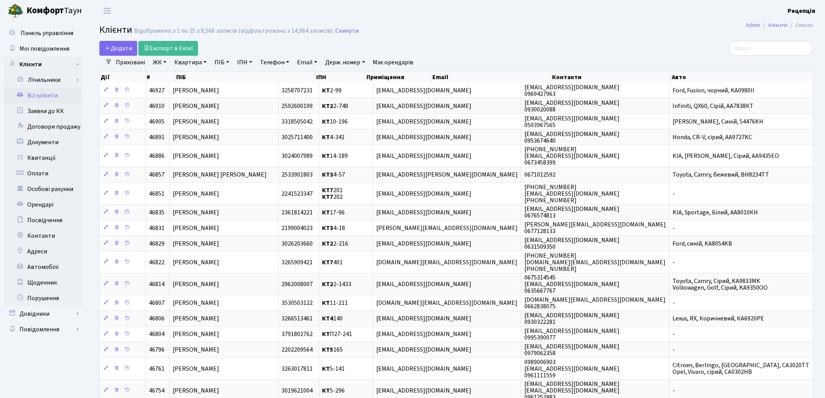
click at [161, 67] on link "ЖК" at bounding box center [160, 62] width 20 height 13
click at [164, 84] on li "КТ, вул. Регенераторна, 4" at bounding box center [198, 90] width 94 height 14
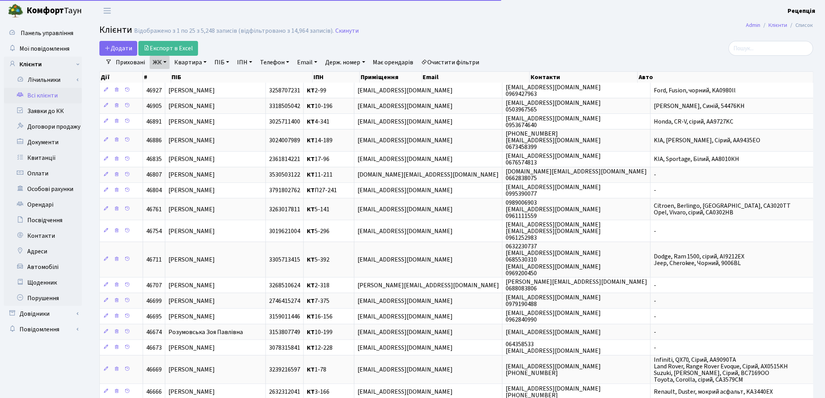
click at [188, 63] on link "Квартира" at bounding box center [190, 62] width 39 height 13
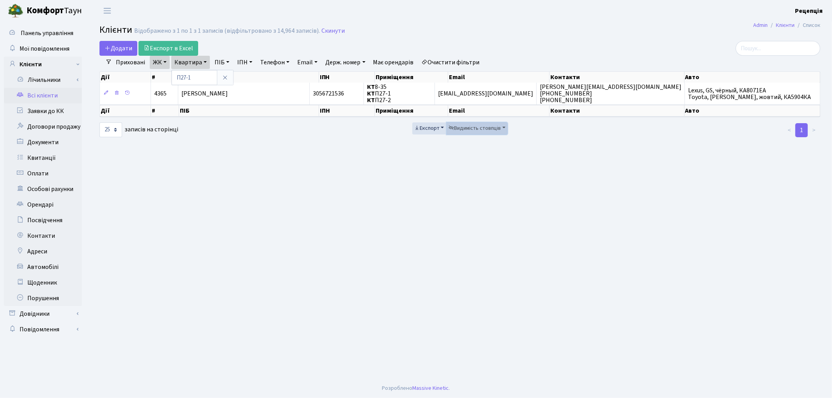
click at [461, 128] on span "Видимість стовпців" at bounding box center [474, 128] width 52 height 8
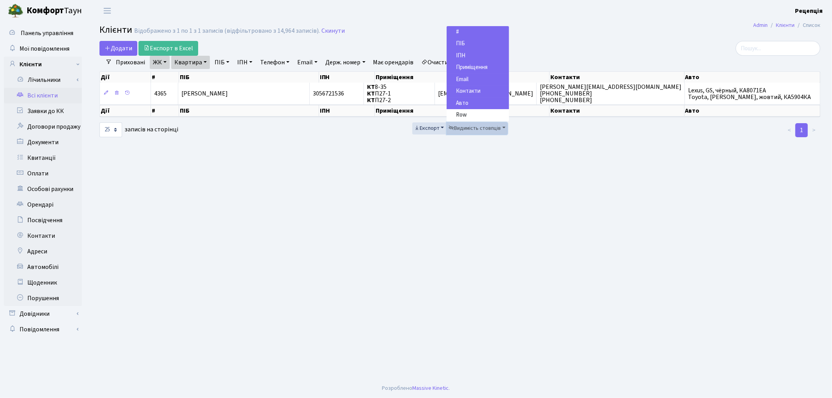
click at [461, 127] on span "Видимість стовпців" at bounding box center [474, 128] width 52 height 8
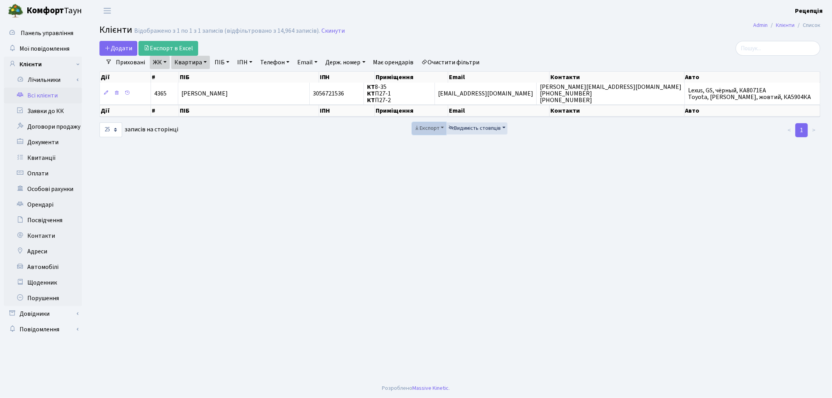
click at [433, 128] on span "Експорт" at bounding box center [426, 128] width 25 height 8
click at [198, 63] on link "Квартира" at bounding box center [190, 62] width 39 height 13
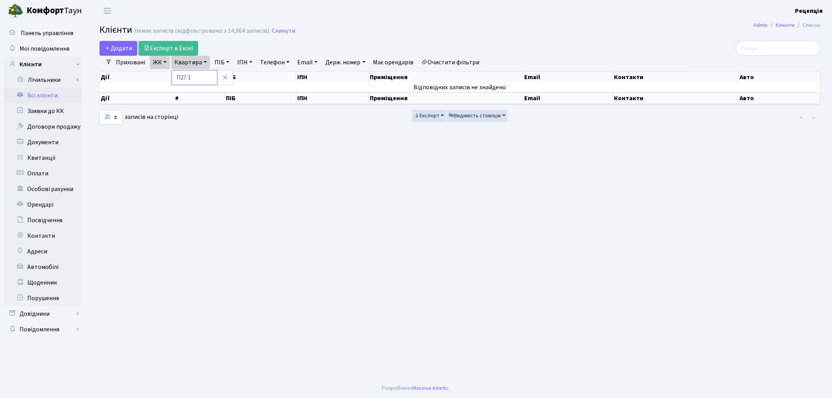
type input "П27-1"
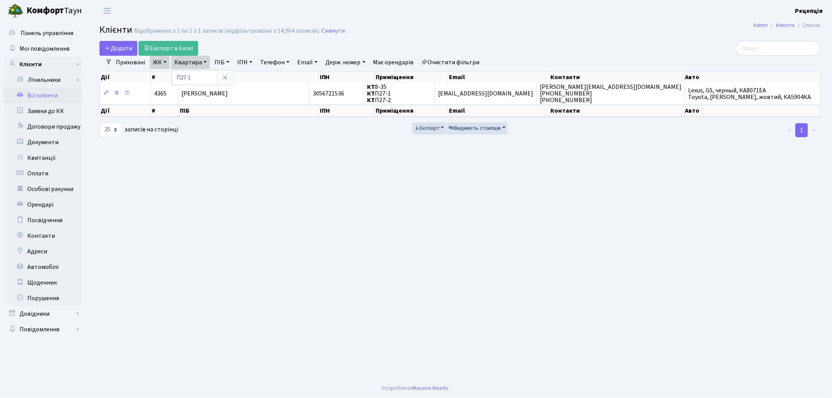
click at [443, 65] on link "Очистити фільтри" at bounding box center [450, 62] width 64 height 13
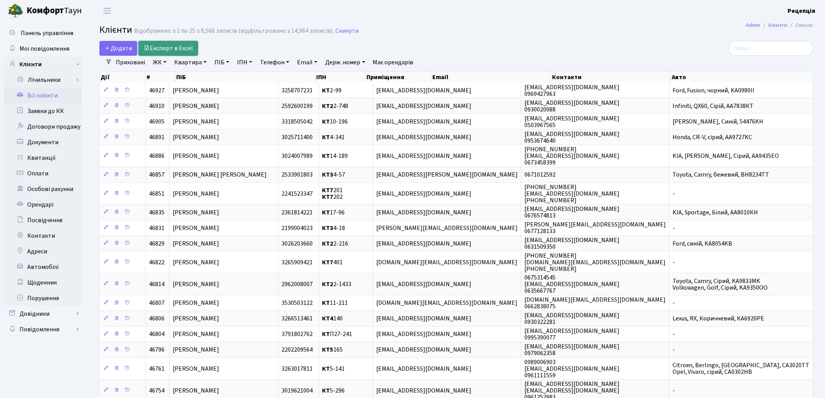
click at [188, 49] on link "Експорт в Excel" at bounding box center [168, 48] width 60 height 15
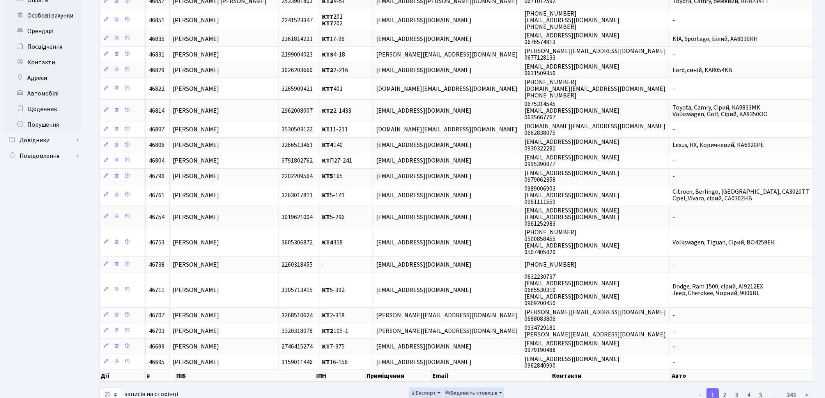
scroll to position [192, 0]
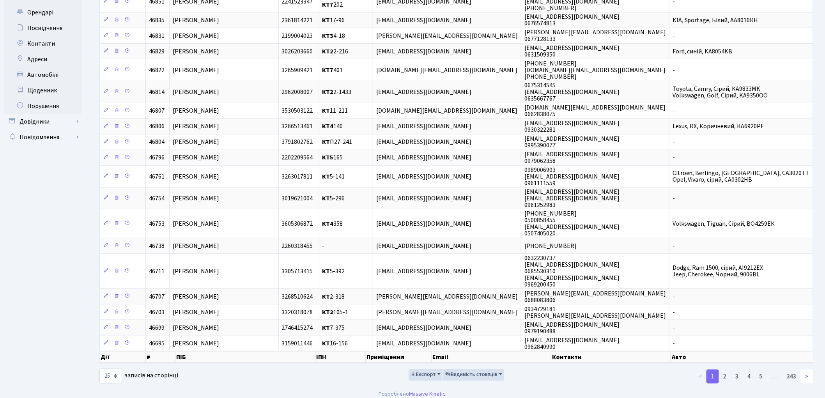
click at [807, 371] on link ">" at bounding box center [807, 377] width 13 height 14
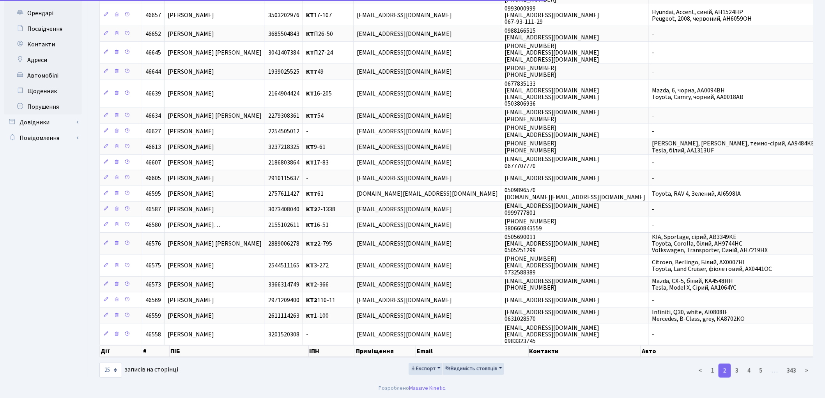
scroll to position [186, 0]
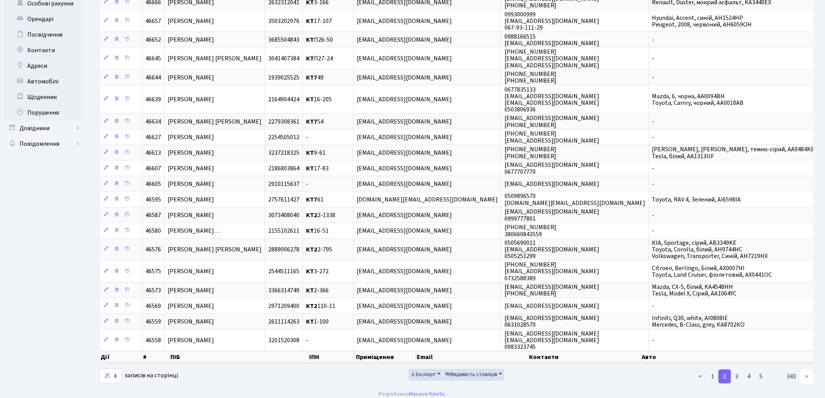
click at [809, 370] on link ">" at bounding box center [807, 377] width 13 height 14
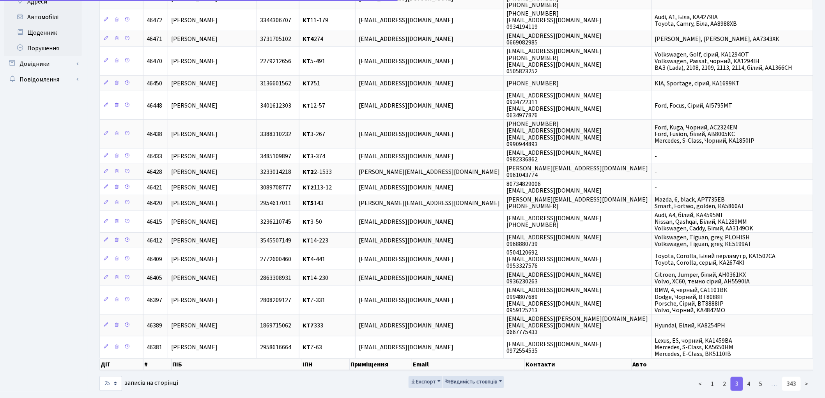
click at [797, 377] on link "343" at bounding box center [791, 384] width 19 height 14
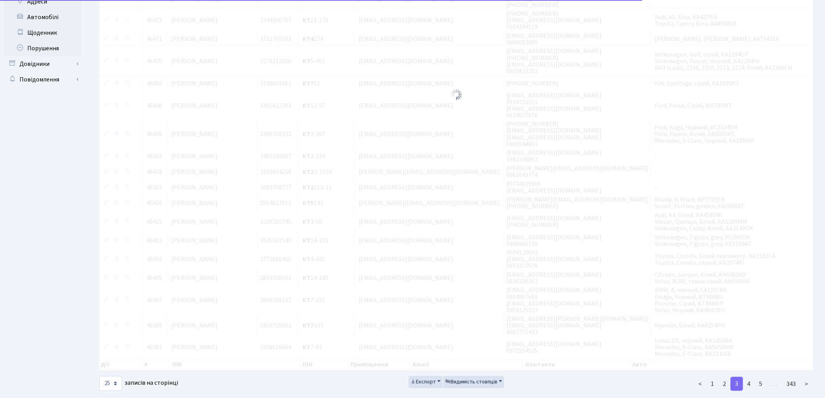
scroll to position [217, 0]
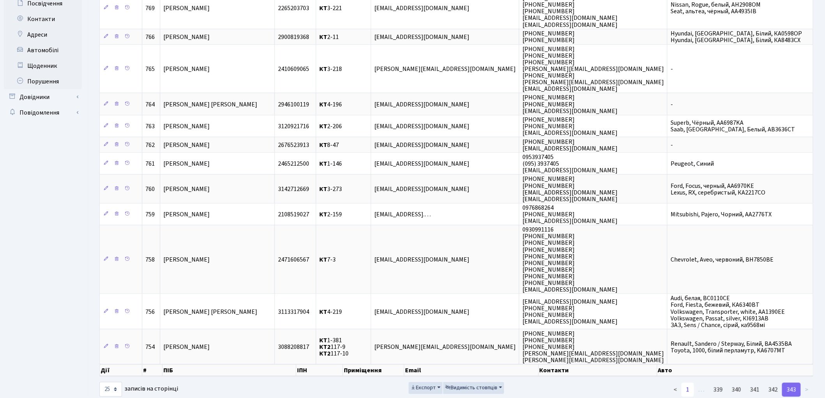
click at [690, 383] on link "1" at bounding box center [688, 390] width 12 height 14
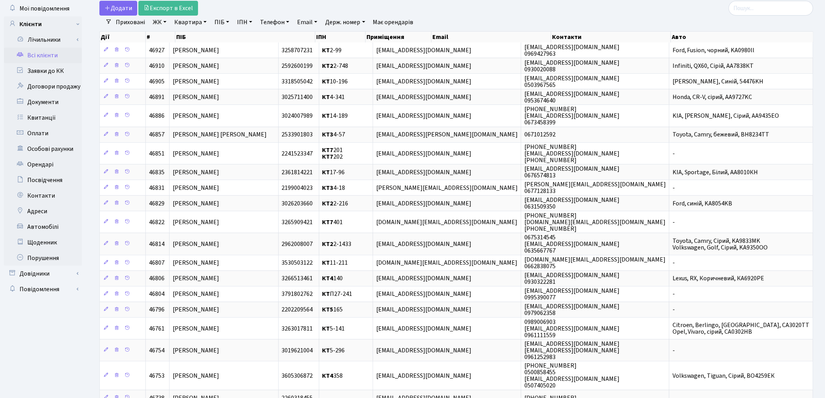
scroll to position [0, 0]
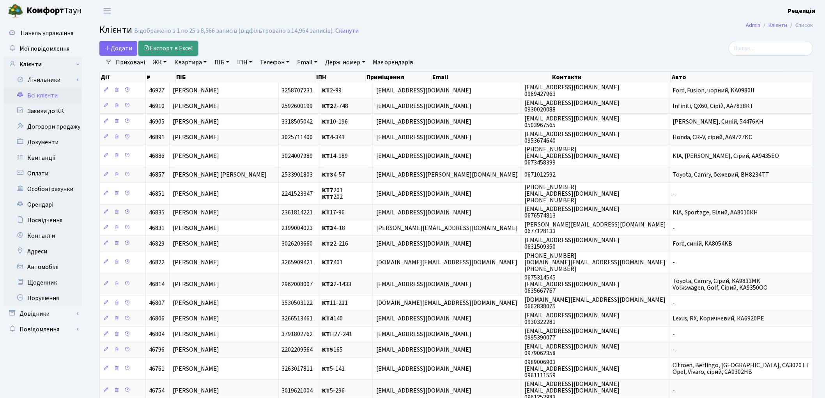
click at [182, 48] on link "Експорт в Excel" at bounding box center [168, 48] width 60 height 15
click at [45, 110] on link "Заявки до КК" at bounding box center [43, 111] width 78 height 16
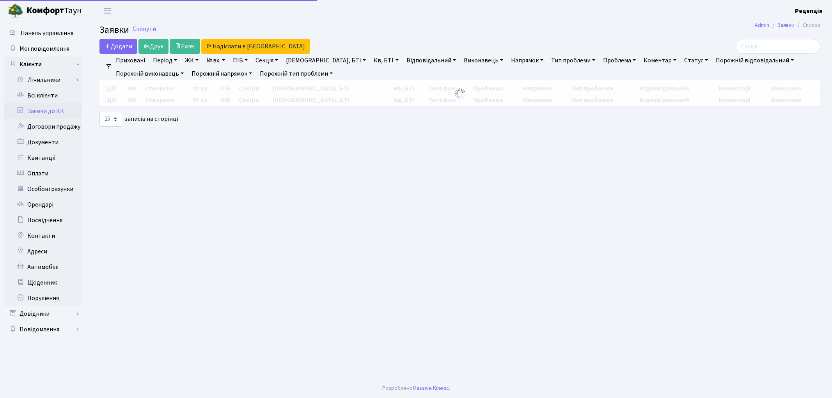
select select "25"
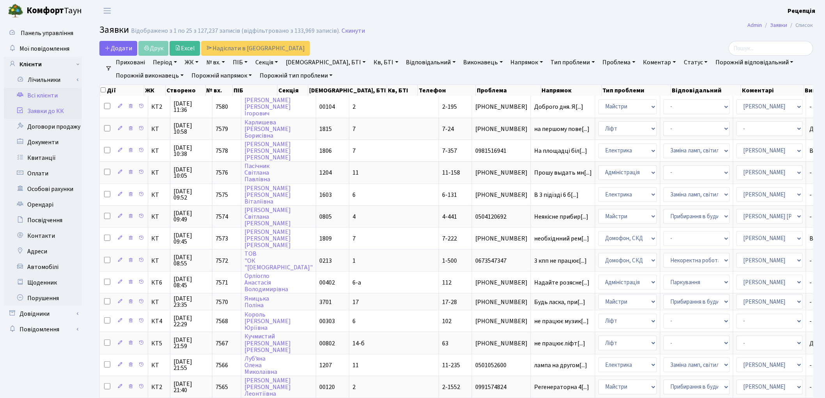
click at [57, 98] on link "Всі клієнти" at bounding box center [43, 96] width 78 height 16
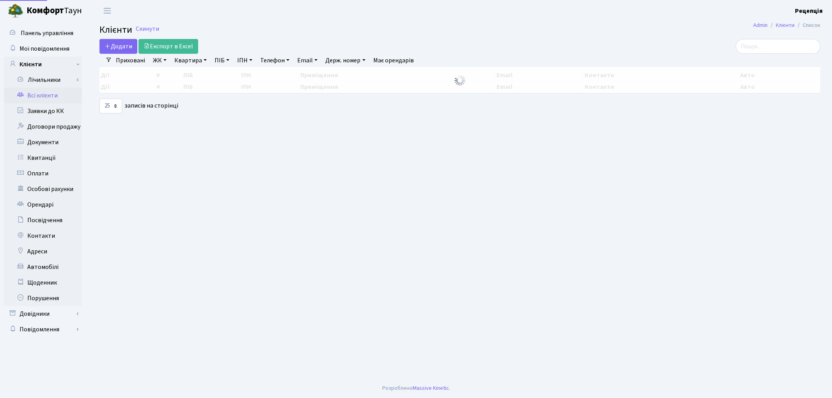
select select "25"
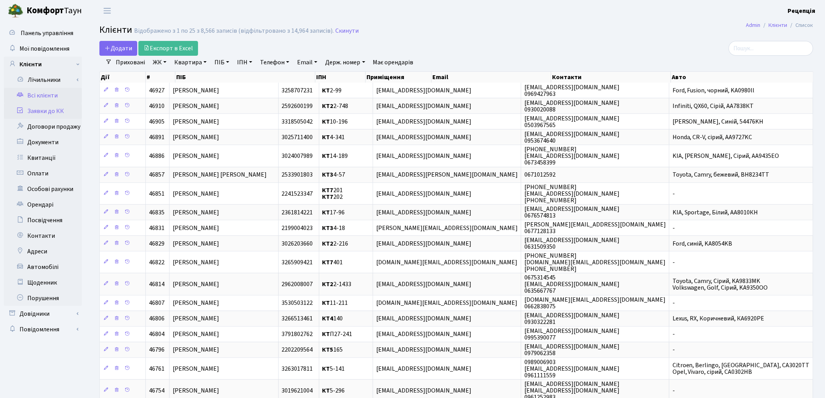
click at [68, 108] on link "Заявки до КК" at bounding box center [43, 111] width 78 height 16
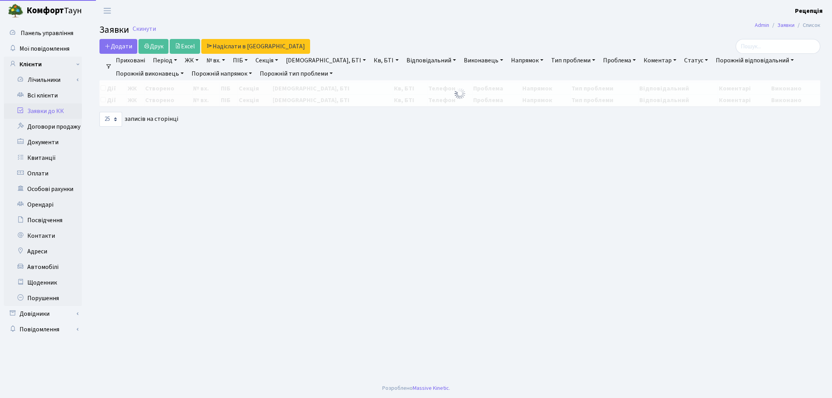
select select "25"
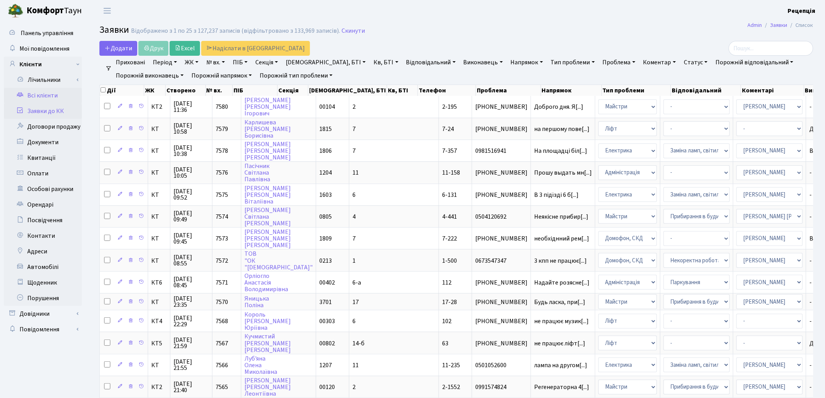
click at [52, 94] on link "Всі клієнти" at bounding box center [43, 96] width 78 height 16
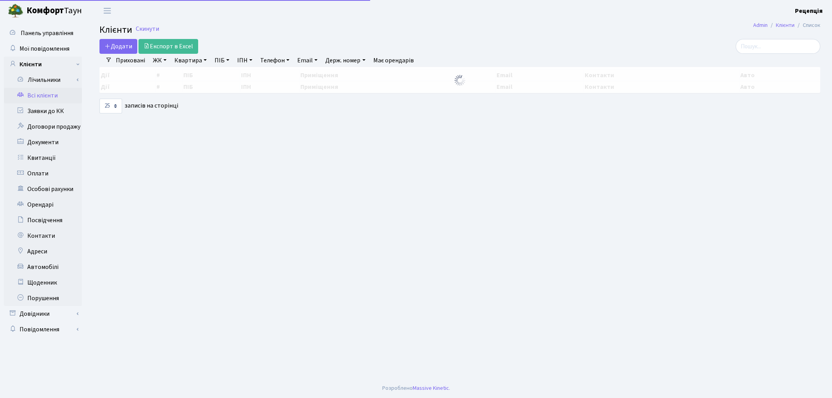
select select "25"
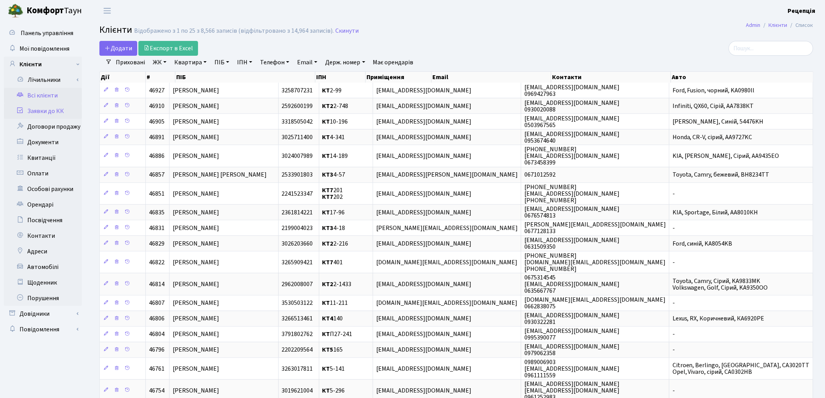
click at [44, 110] on link "Заявки до КК" at bounding box center [43, 111] width 78 height 16
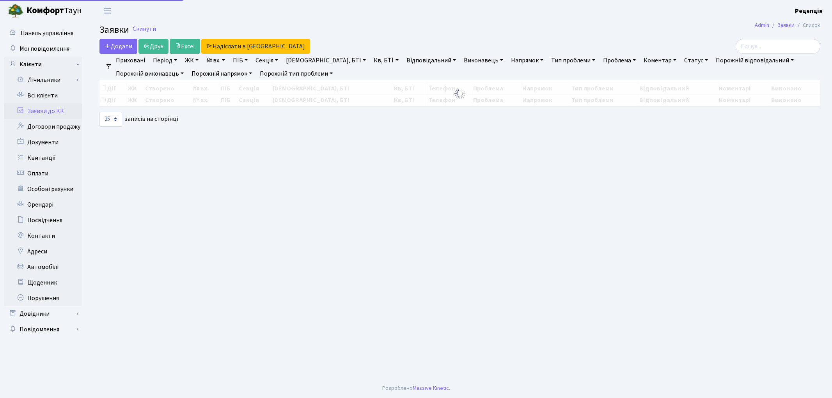
select select "25"
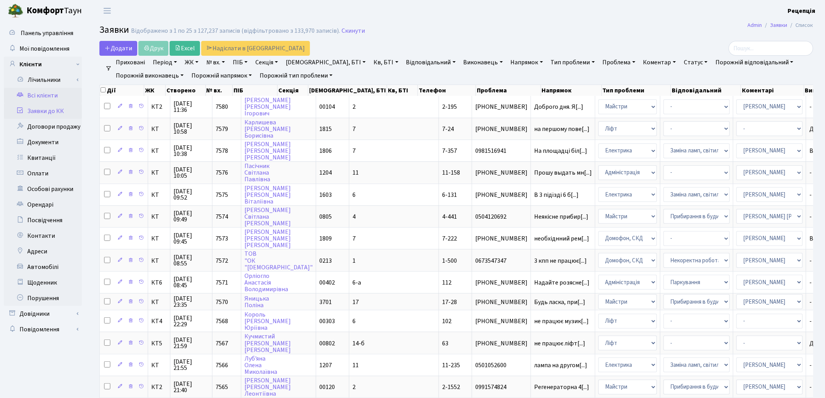
click at [55, 102] on link "Всі клієнти" at bounding box center [43, 96] width 78 height 16
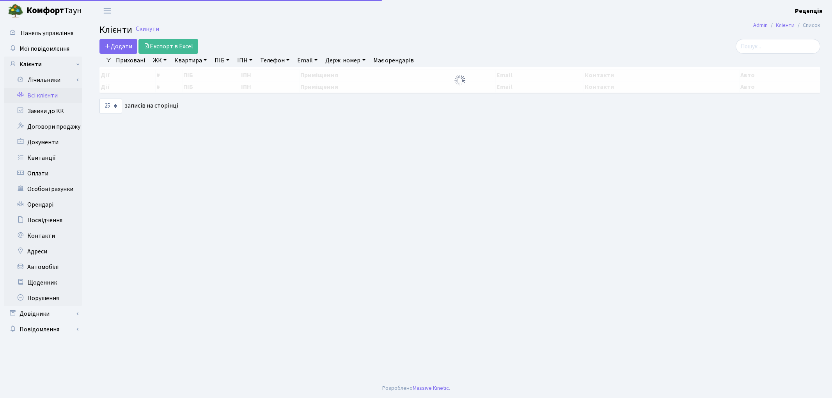
select select "25"
